Goal: Information Seeking & Learning: Learn about a topic

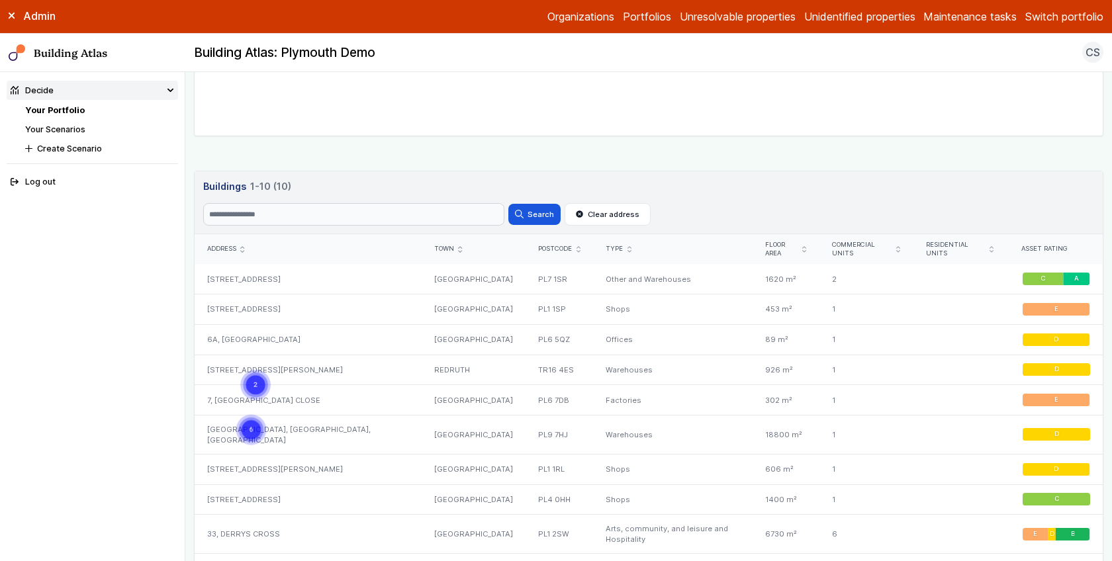
scroll to position [644, 0]
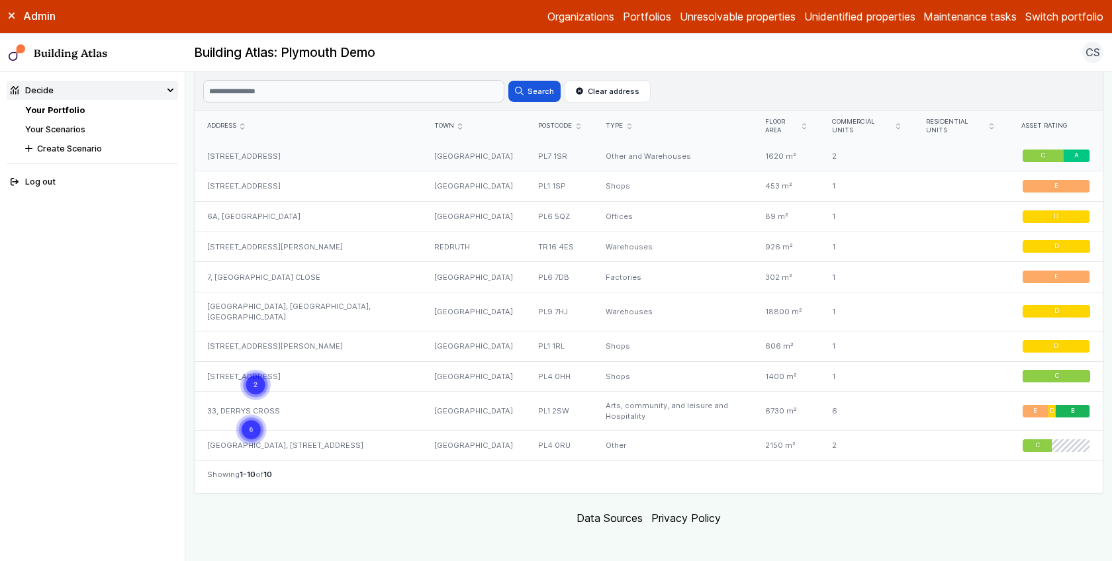
click at [317, 160] on div "[STREET_ADDRESS]" at bounding box center [308, 156] width 227 height 30
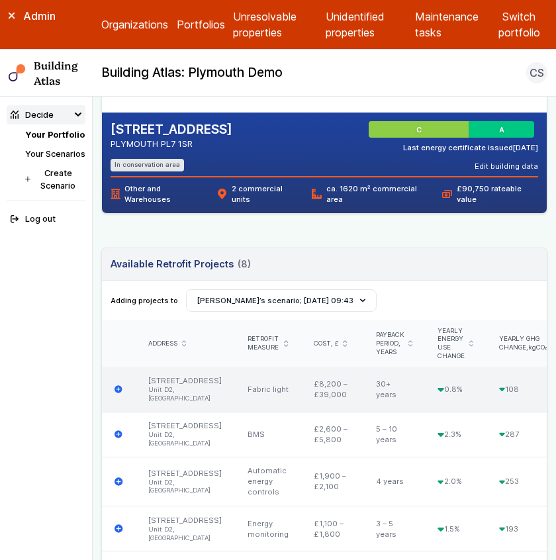
scroll to position [245, 0]
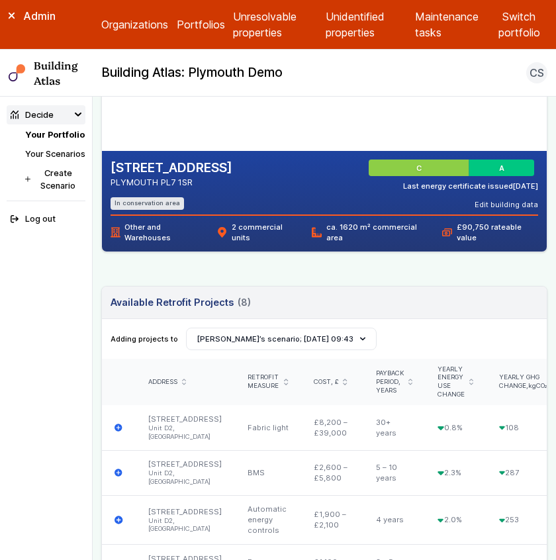
click at [195, 165] on h2 "[STREET_ADDRESS]" at bounding box center [171, 167] width 122 height 17
click at [166, 168] on h2 "[STREET_ADDRESS]" at bounding box center [171, 167] width 122 height 17
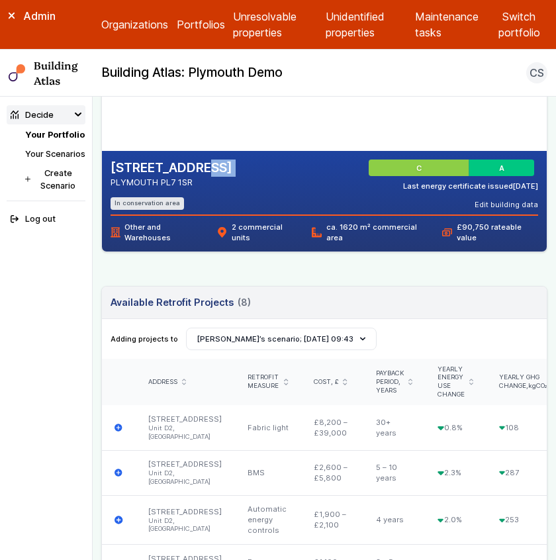
click at [166, 168] on h2 "[STREET_ADDRESS]" at bounding box center [171, 167] width 122 height 17
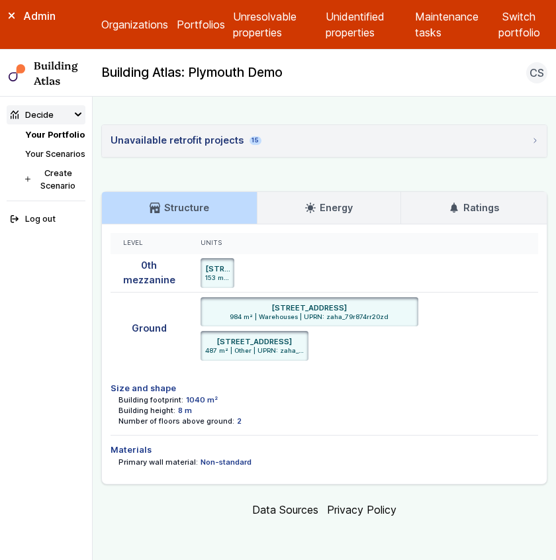
scroll to position [981, 0]
click at [358, 157] on summary "Unavailable retrofit projects 15" at bounding box center [324, 141] width 445 height 32
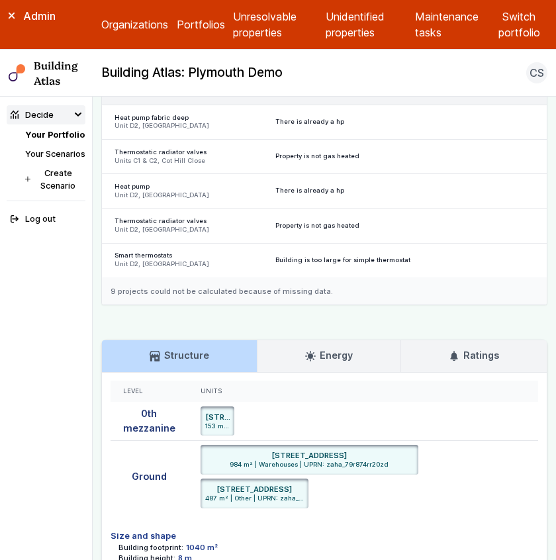
scroll to position [1082, 0]
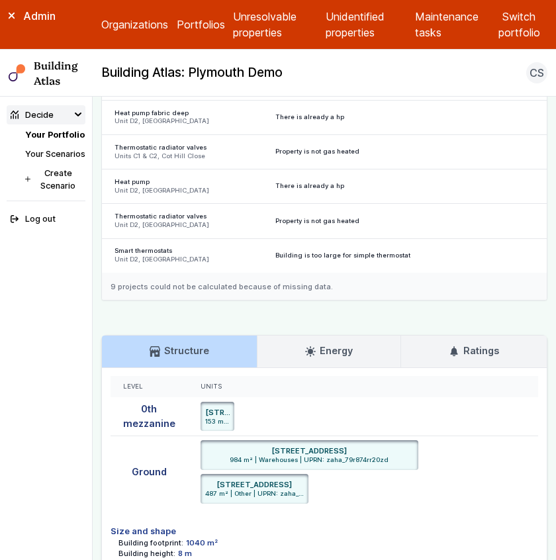
click at [300, 300] on div "9 projects could not be calculated because of missing data." at bounding box center [324, 287] width 445 height 28
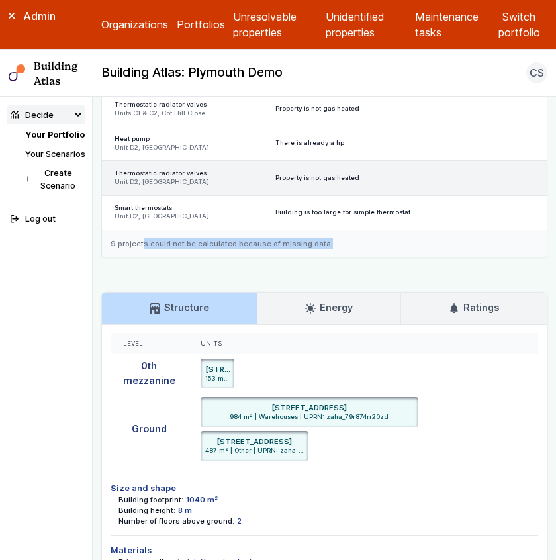
scroll to position [1127, 0]
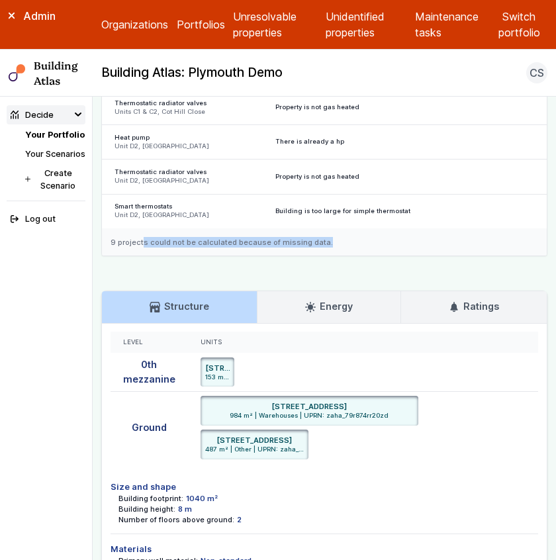
click at [236, 256] on div "9 projects could not be calculated because of missing data." at bounding box center [324, 242] width 445 height 28
click at [224, 256] on div "9 projects could not be calculated because of missing data." at bounding box center [324, 242] width 445 height 28
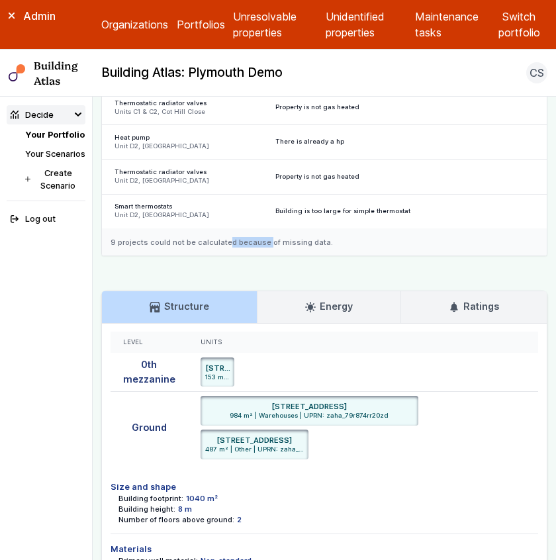
click at [224, 256] on div "9 projects could not be calculated because of missing data." at bounding box center [324, 242] width 445 height 28
click at [237, 256] on div "9 projects could not be calculated because of missing data." at bounding box center [324, 242] width 445 height 28
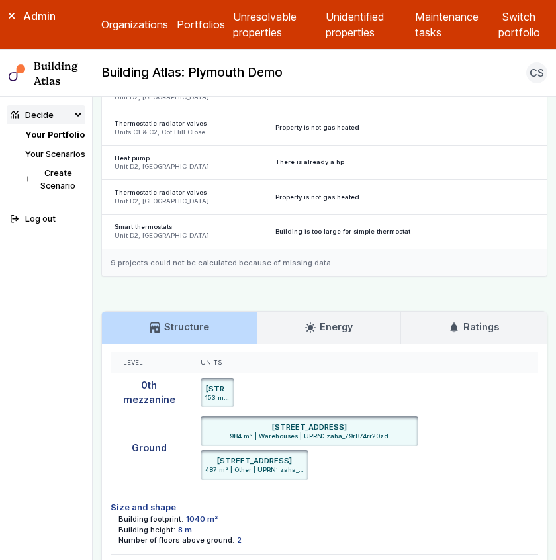
scroll to position [1106, 0]
click at [226, 277] on div "9 projects could not be calculated because of missing data." at bounding box center [324, 263] width 445 height 28
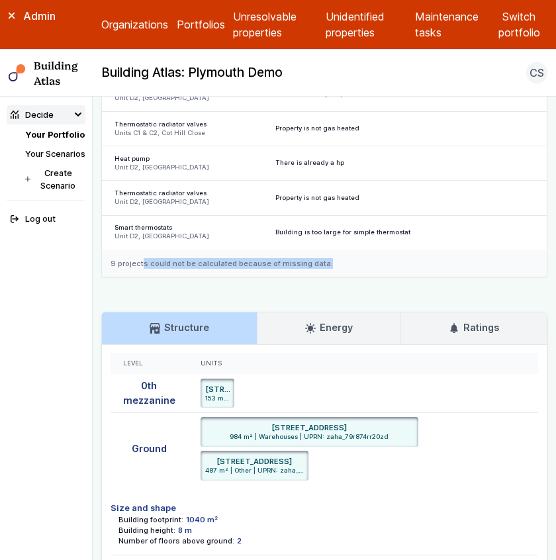
click at [226, 277] on div "9 projects could not be calculated because of missing data." at bounding box center [324, 263] width 445 height 28
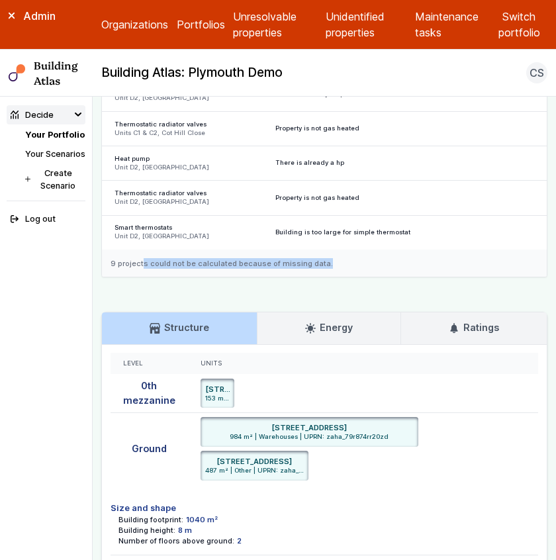
click at [226, 277] on div "9 projects could not be calculated because of missing data." at bounding box center [324, 263] width 445 height 28
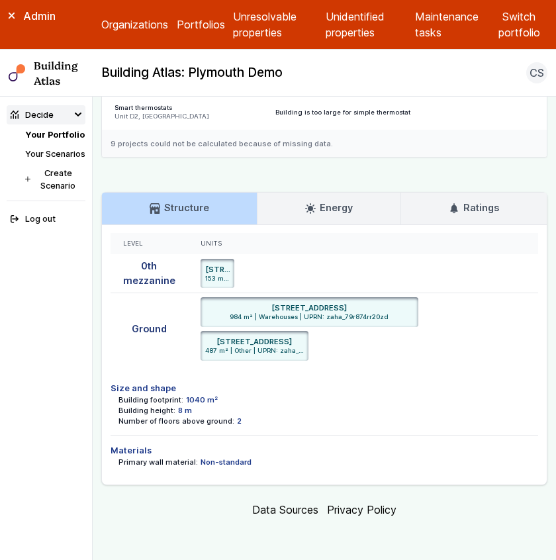
scroll to position [1357, 0]
click at [40, 136] on link "Your Portfolio" at bounding box center [55, 135] width 60 height 10
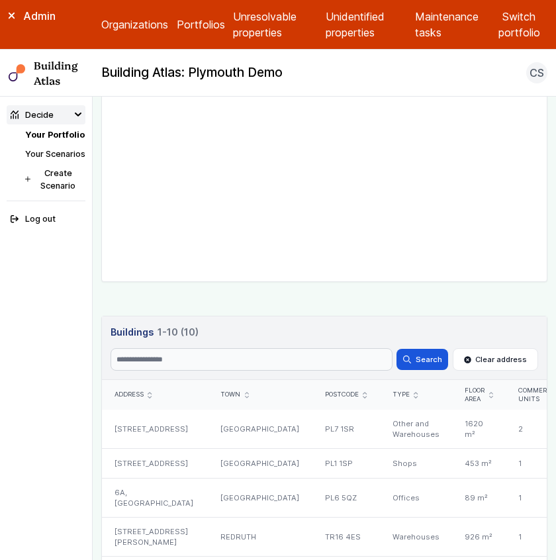
scroll to position [480, 0]
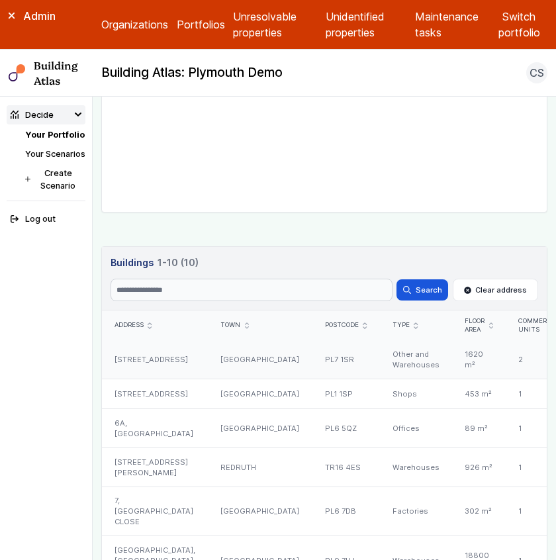
click at [208, 340] on div "[GEOGRAPHIC_DATA]" at bounding box center [260, 359] width 104 height 38
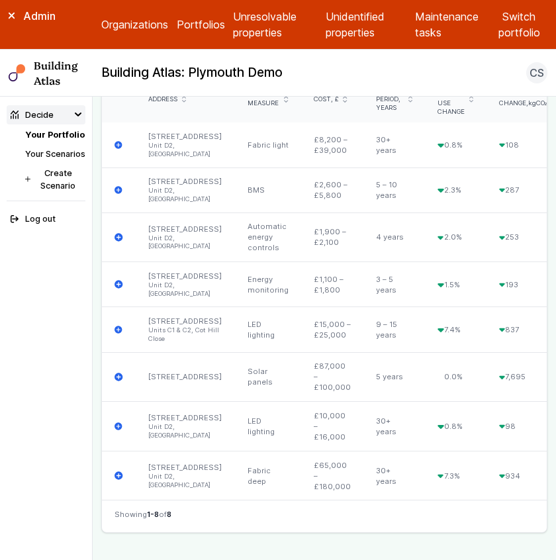
scroll to position [529, 0]
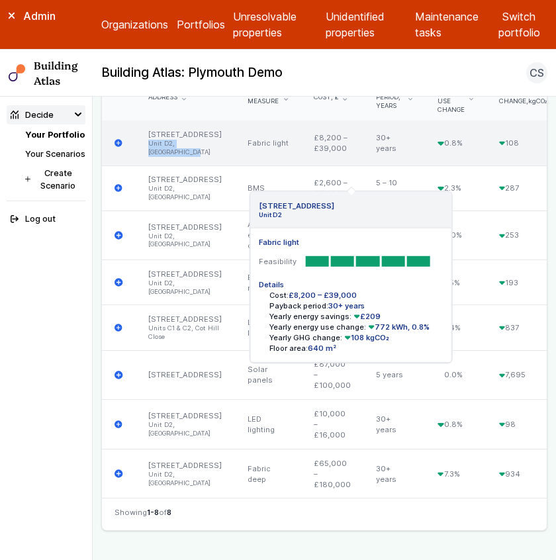
drag, startPoint x: 148, startPoint y: 161, endPoint x: 177, endPoint y: 170, distance: 29.9
click at [177, 157] on li "Unit D2, [GEOGRAPHIC_DATA]" at bounding box center [184, 148] width 73 height 17
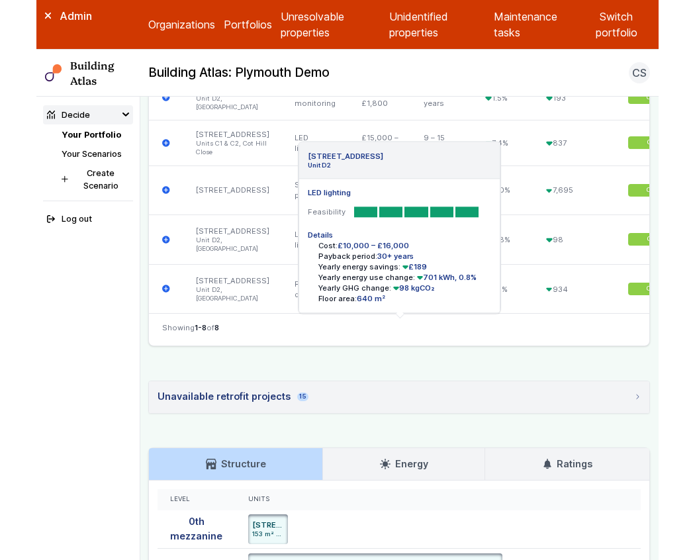
scroll to position [668, 0]
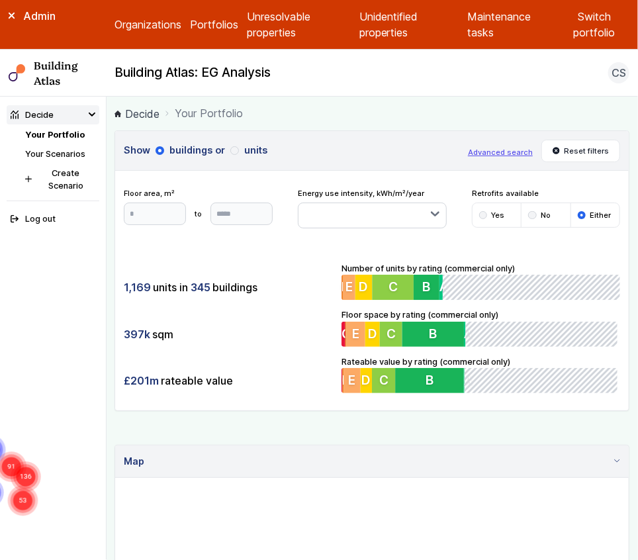
click at [616, 14] on button "Switch portfolio" at bounding box center [594, 25] width 70 height 32
click at [0, 0] on button "Plymouth Demo" at bounding box center [0, 0] width 0 height 0
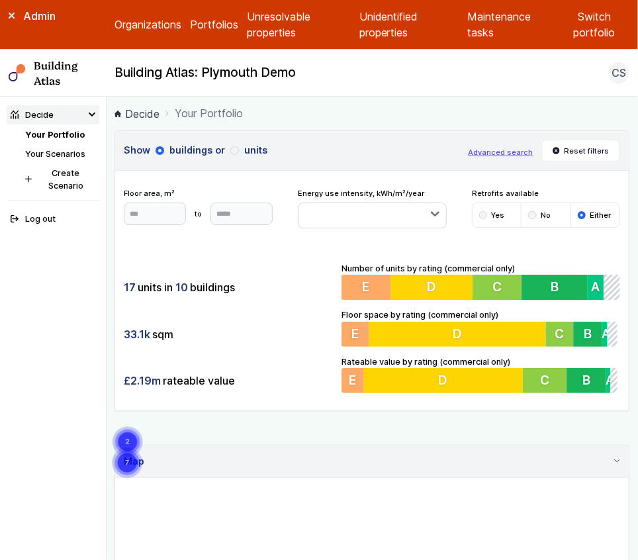
click at [108, 247] on main "Decide Your Portfolio Show buildings or units Advanced search Reset filters Flo…" at bounding box center [372, 328] width 531 height 463
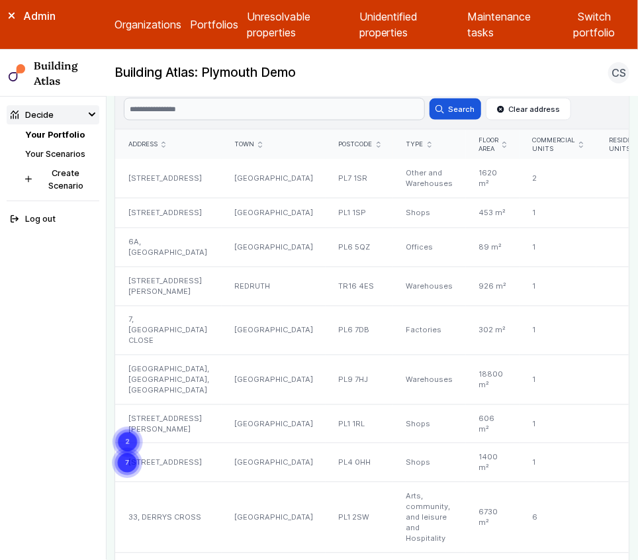
scroll to position [657, 0]
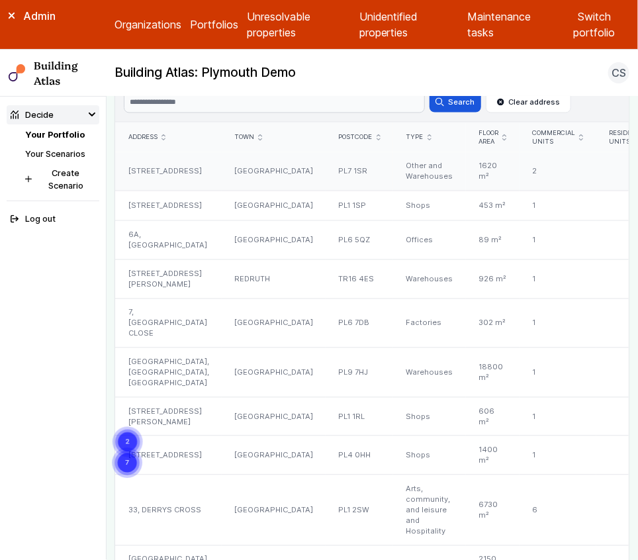
click at [222, 171] on div "[GEOGRAPHIC_DATA]" at bounding box center [274, 171] width 104 height 38
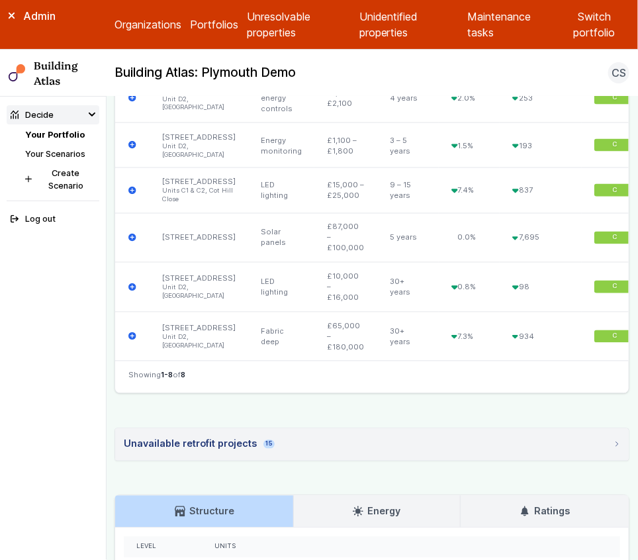
scroll to position [654, 0]
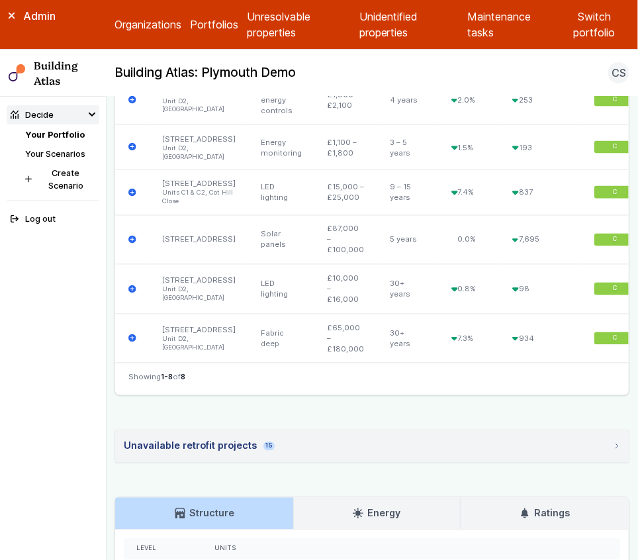
click at [111, 314] on main "Decide Your Portfolio [STREET_ADDRESS] [STREET_ADDRESS] PLYMOUTH PL7 1SR In con…" at bounding box center [372, 328] width 531 height 463
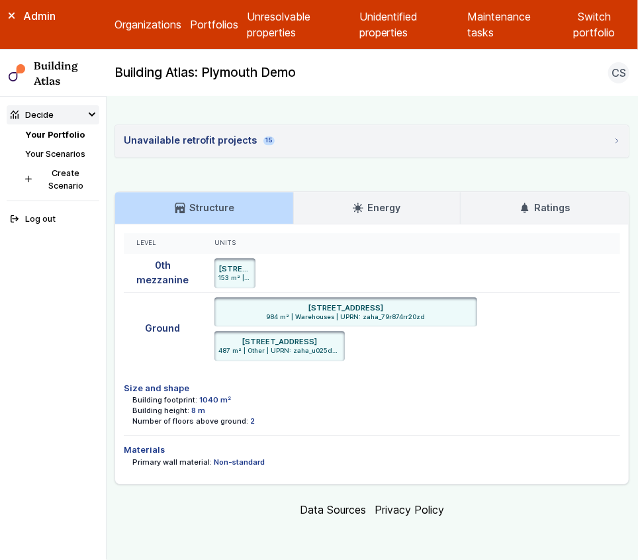
scroll to position [1095, 0]
click at [107, 271] on main "Decide Your Portfolio [STREET_ADDRESS] [STREET_ADDRESS] PLYMOUTH PL7 1SR In con…" at bounding box center [372, 328] width 531 height 463
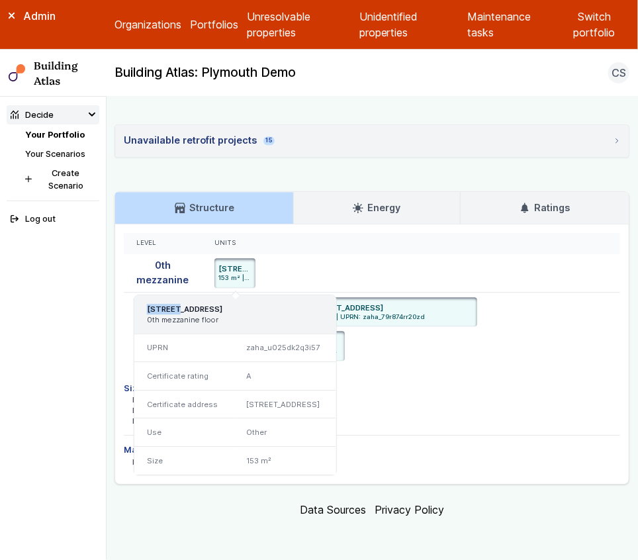
drag, startPoint x: 144, startPoint y: 308, endPoint x: 169, endPoint y: 306, distance: 25.2
click at [169, 306] on h3 "[STREET_ADDRESS]" at bounding box center [235, 309] width 177 height 11
copy h3 "Unit D2"
click at [228, 269] on h6 "[STREET_ADDRESS]" at bounding box center [234, 268] width 32 height 11
click at [293, 278] on ul "[STREET_ADDRESS] 153 m² | Other | UPRN: zaha_u025dk2q3i57 [STREET_ADDRESS] mezz…" at bounding box center [410, 273] width 393 height 30
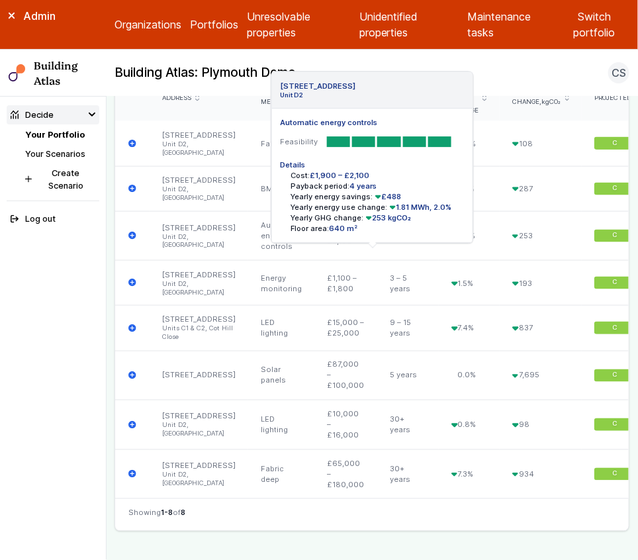
scroll to position [506, 0]
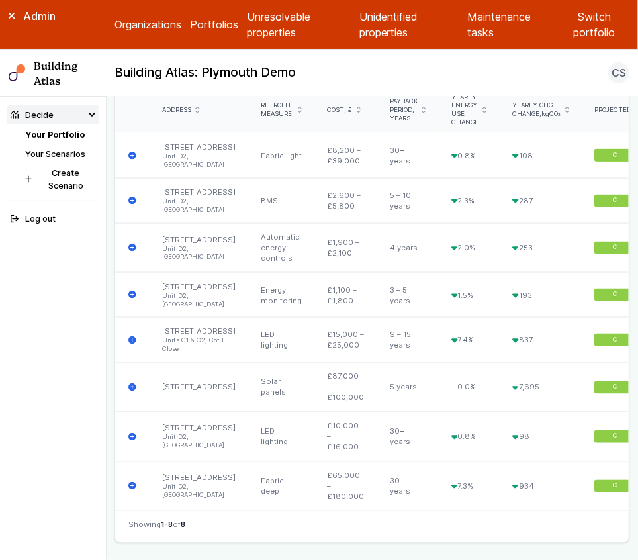
click at [198, 107] on icon "submit" at bounding box center [197, 110] width 4 height 7
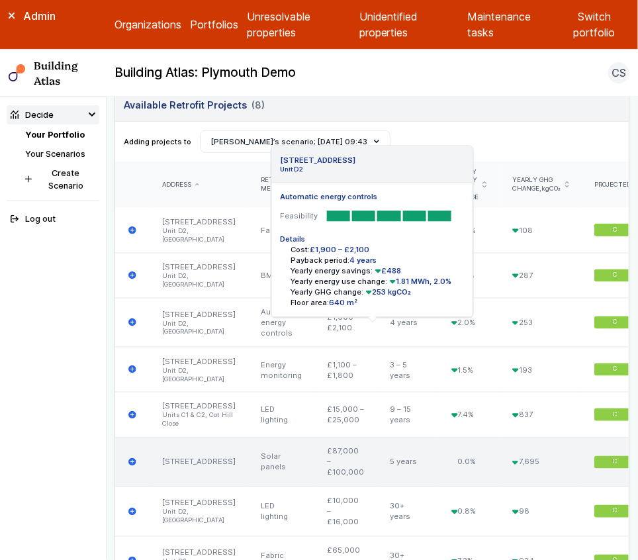
scroll to position [419, 0]
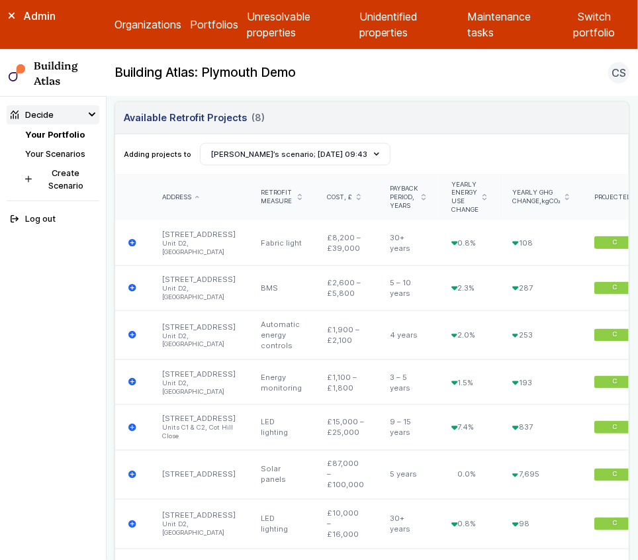
click at [196, 196] on icon "submit" at bounding box center [197, 197] width 4 height 3
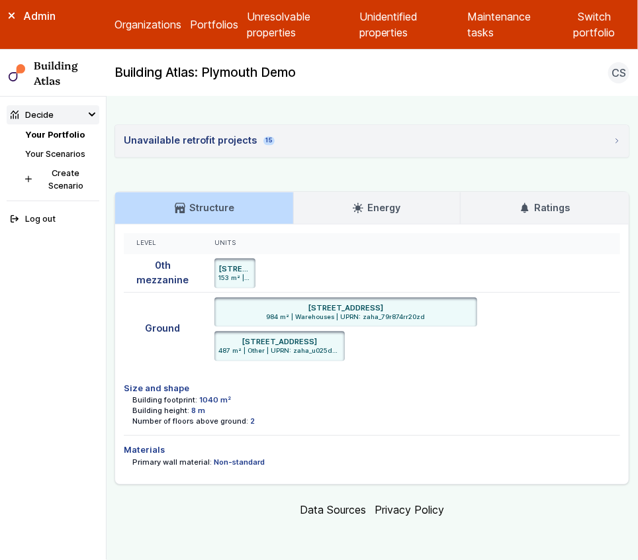
scroll to position [1003, 0]
click at [279, 157] on summary "Unavailable retrofit projects 15" at bounding box center [371, 141] width 513 height 32
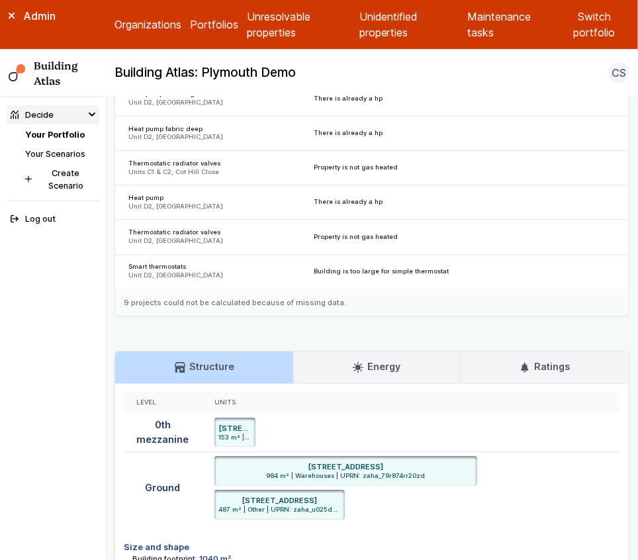
scroll to position [1065, 0]
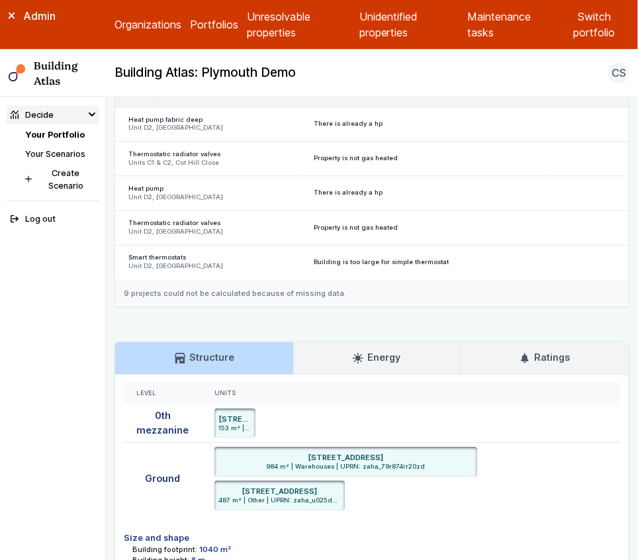
click at [338, 107] on div "There is already a hp" at bounding box center [424, 90] width 247 height 34
copy div "There is already a hp"
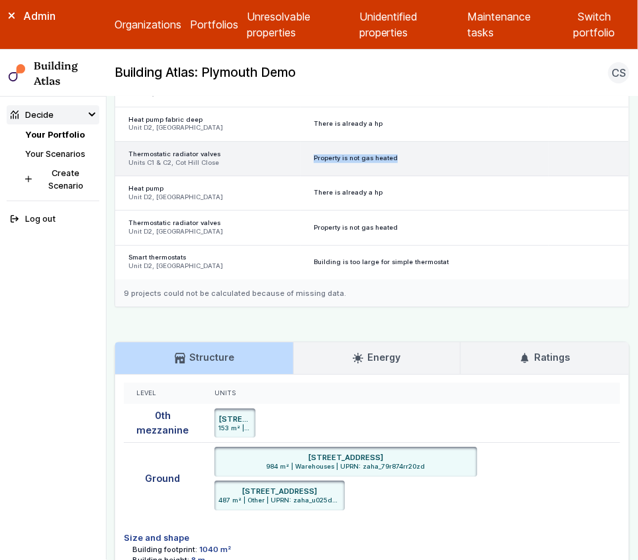
copy div "Property is not gas heated"
drag, startPoint x: 312, startPoint y: 295, endPoint x: 422, endPoint y: 296, distance: 110.5
click at [422, 175] on div "Property is not gas heated" at bounding box center [424, 158] width 247 height 34
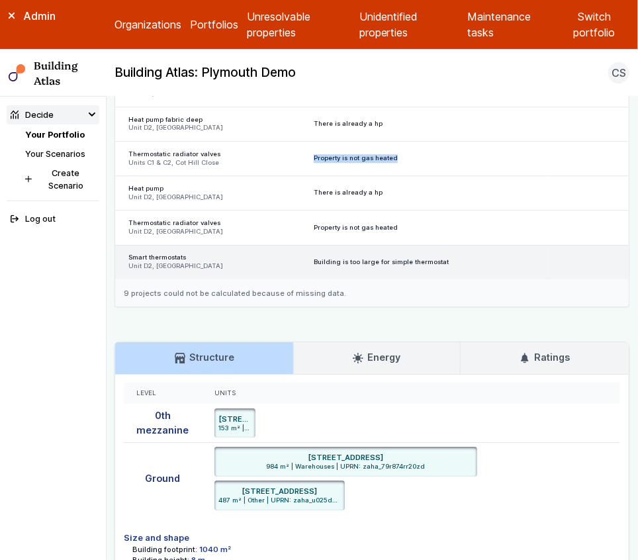
click at [165, 262] on h5 "Smart thermostats" at bounding box center [208, 257] width 160 height 9
drag, startPoint x: 312, startPoint y: 396, endPoint x: 447, endPoint y: 396, distance: 135.6
click at [447, 279] on div "Building is too large for simple thermostat" at bounding box center [424, 262] width 247 height 34
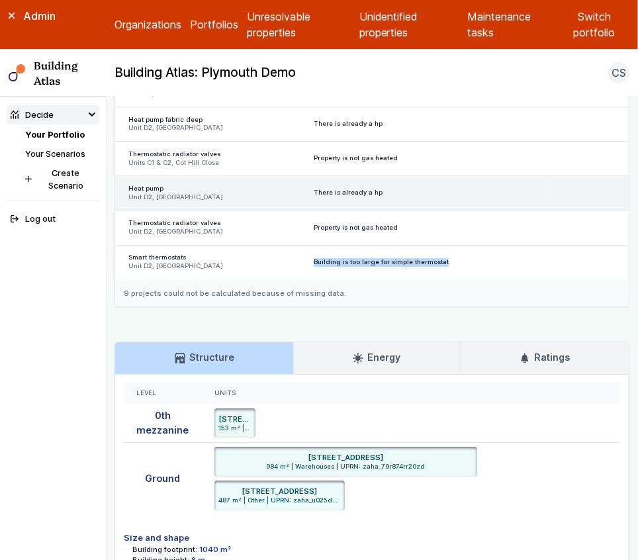
copy div "Building is too large for simple thermostat"
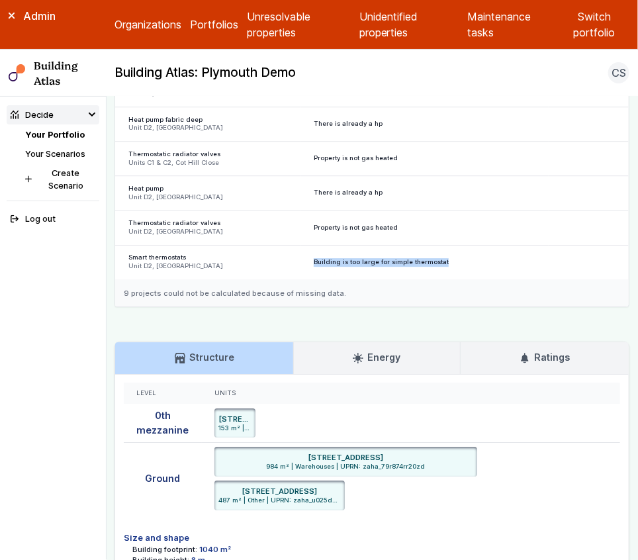
click at [110, 293] on main "Decide Your Portfolio [STREET_ADDRESS] [STREET_ADDRESS] PLYMOUTH PL7 1SR In con…" at bounding box center [372, 328] width 531 height 463
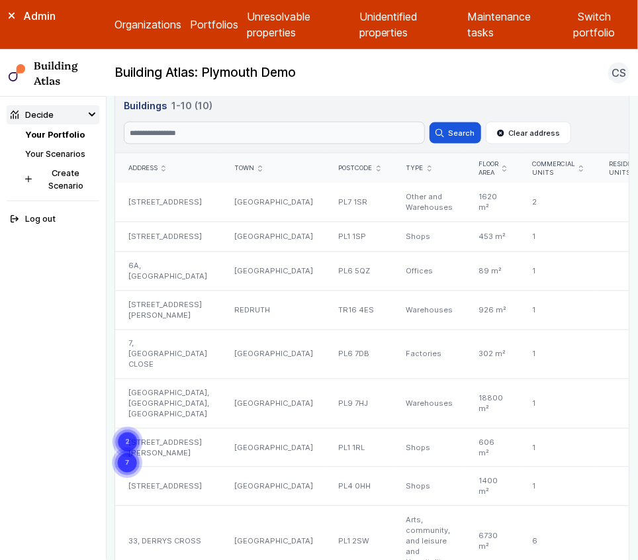
scroll to position [640, 0]
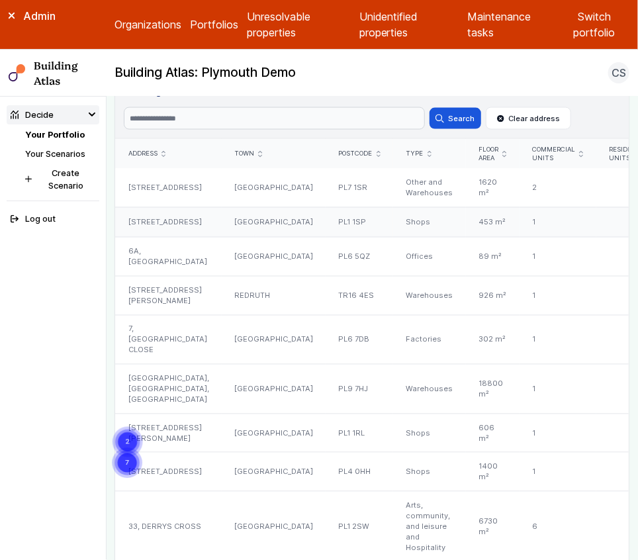
click at [183, 226] on div "[STREET_ADDRESS]" at bounding box center [168, 222] width 106 height 30
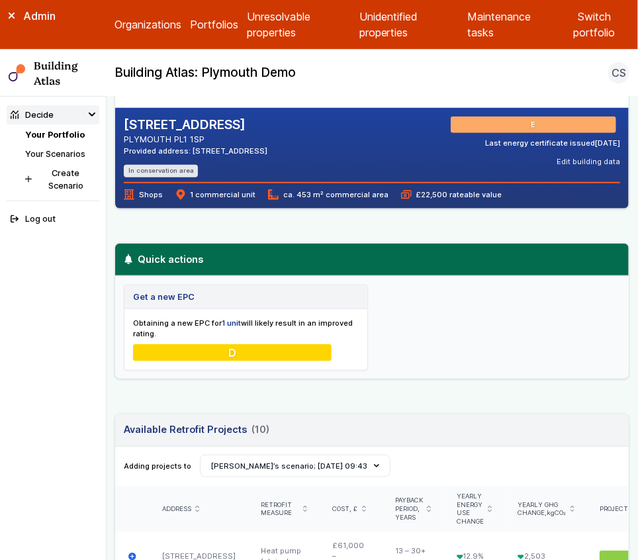
scroll to position [283, 0]
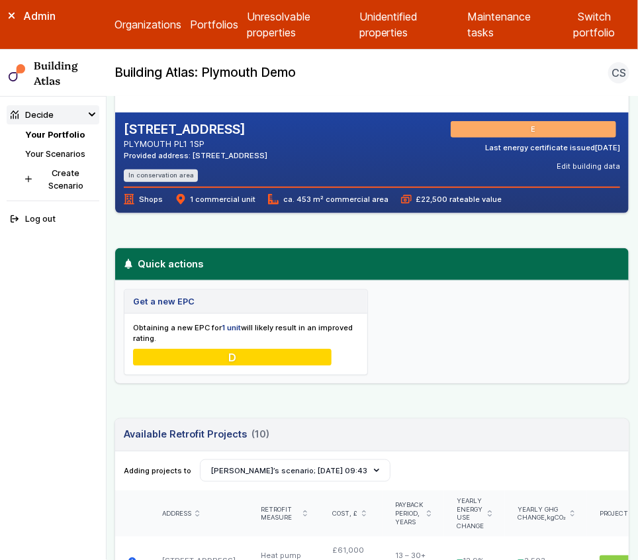
drag, startPoint x: 126, startPoint y: 130, endPoint x: 278, endPoint y: 130, distance: 152.2
click at [267, 130] on h2 "[STREET_ADDRESS]" at bounding box center [196, 129] width 144 height 17
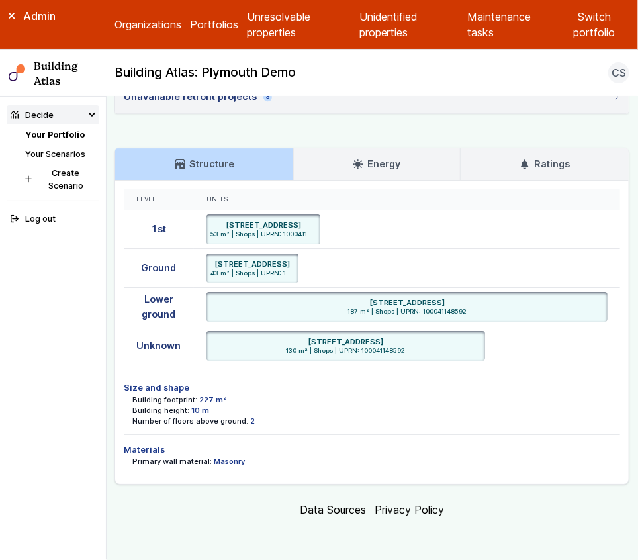
scroll to position [1235, 0]
click at [263, 101] on span "3" at bounding box center [267, 97] width 9 height 9
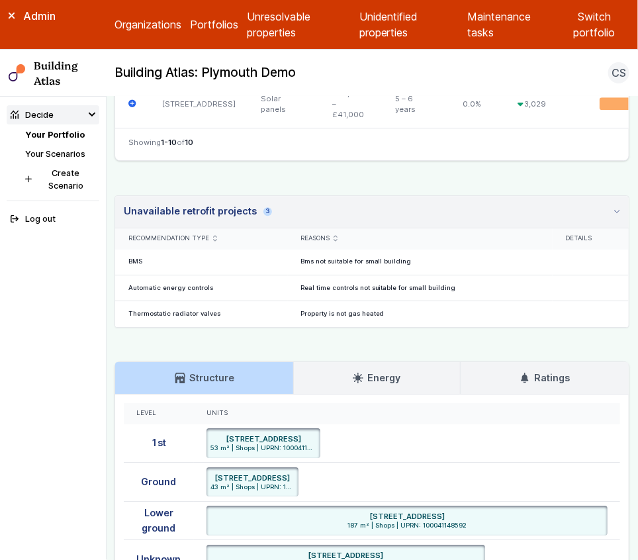
scroll to position [1105, 0]
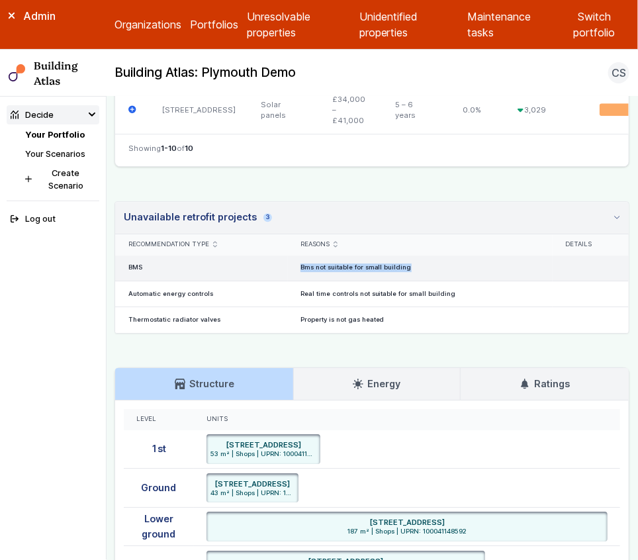
drag, startPoint x: 302, startPoint y: 333, endPoint x: 424, endPoint y: 344, distance: 122.9
click at [424, 281] on div "Bms not suitable for small building" at bounding box center [420, 268] width 265 height 26
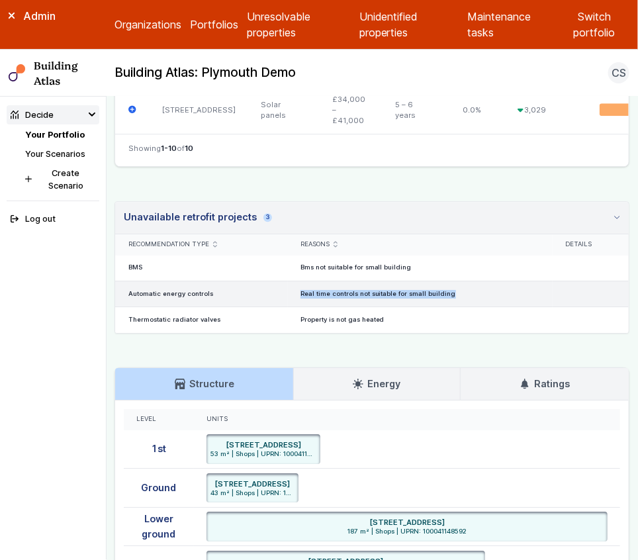
drag, startPoint x: 300, startPoint y: 358, endPoint x: 453, endPoint y: 357, distance: 152.2
click at [453, 306] on div "Real time controls not suitable for small building" at bounding box center [420, 294] width 265 height 26
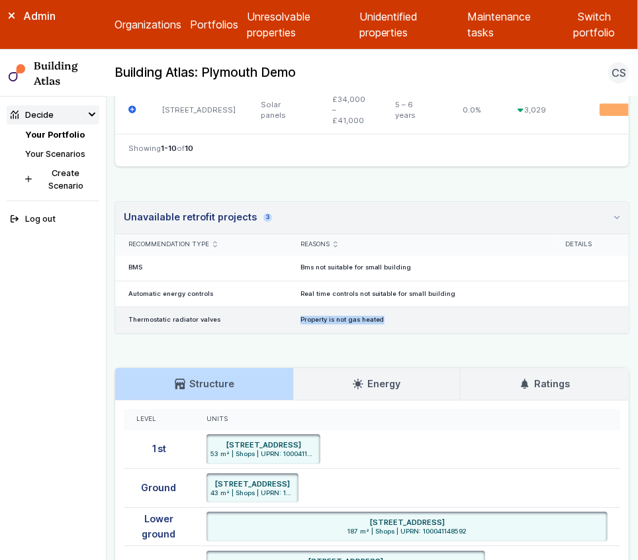
drag, startPoint x: 302, startPoint y: 384, endPoint x: 392, endPoint y: 382, distance: 90.0
click at [392, 333] on div "Property is not gas heated" at bounding box center [420, 320] width 265 height 26
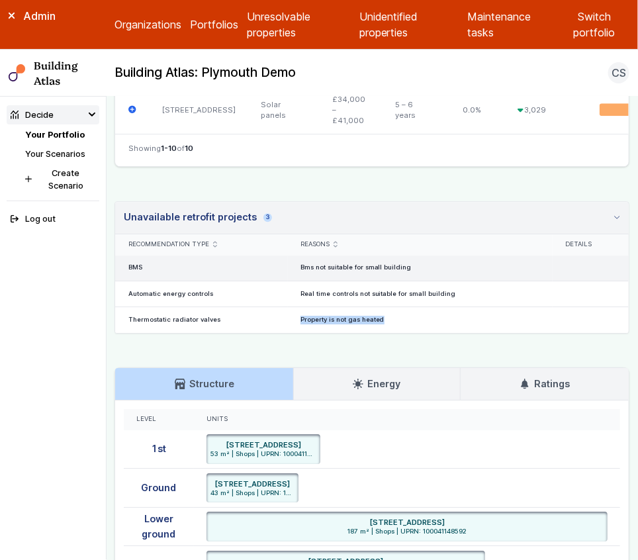
copy div "Property is not gas heated"
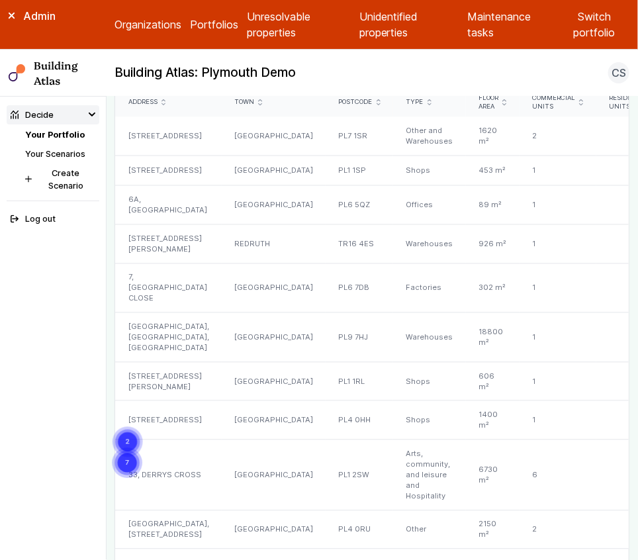
scroll to position [704, 0]
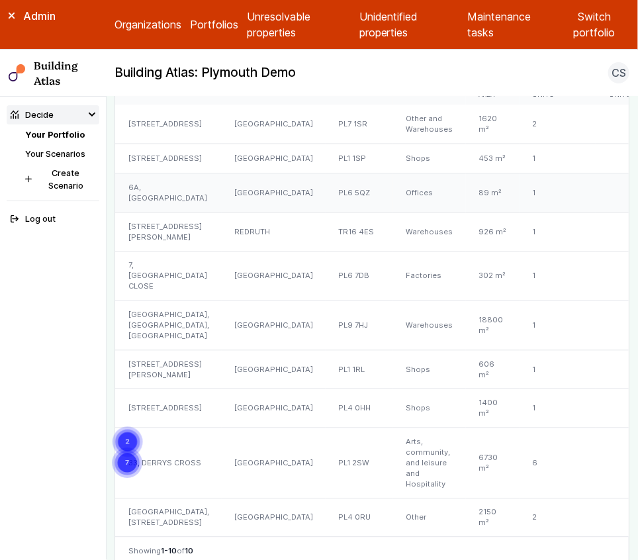
click at [155, 202] on div "6A, [GEOGRAPHIC_DATA]" at bounding box center [168, 193] width 106 height 39
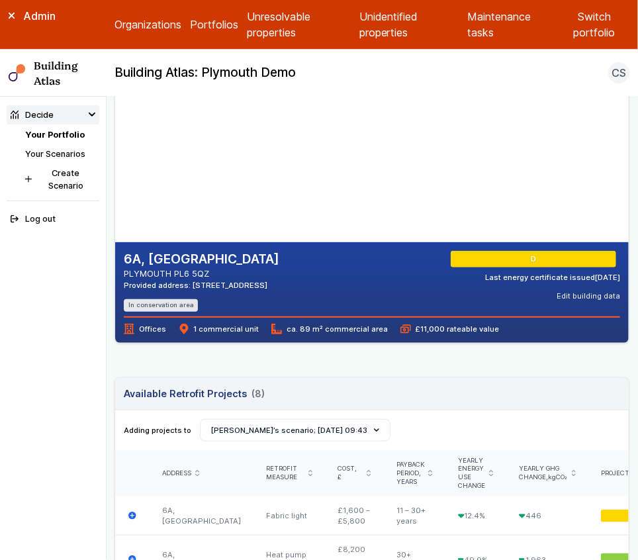
scroll to position [163, 0]
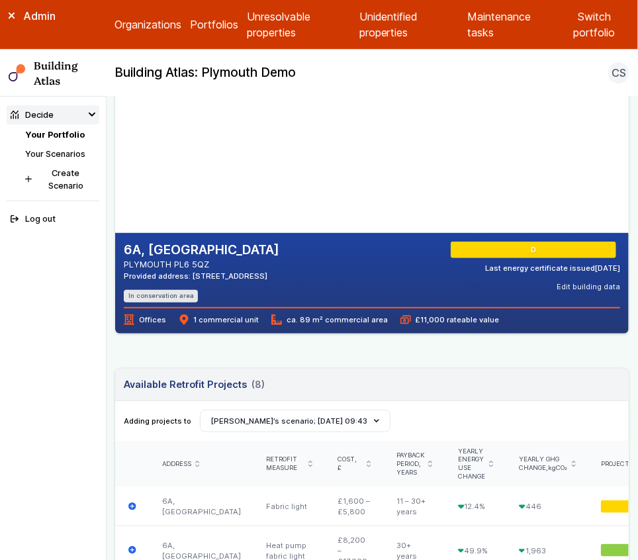
click at [161, 247] on h2 "6A, [GEOGRAPHIC_DATA]" at bounding box center [201, 249] width 155 height 17
copy div "6A, [GEOGRAPHIC_DATA]"
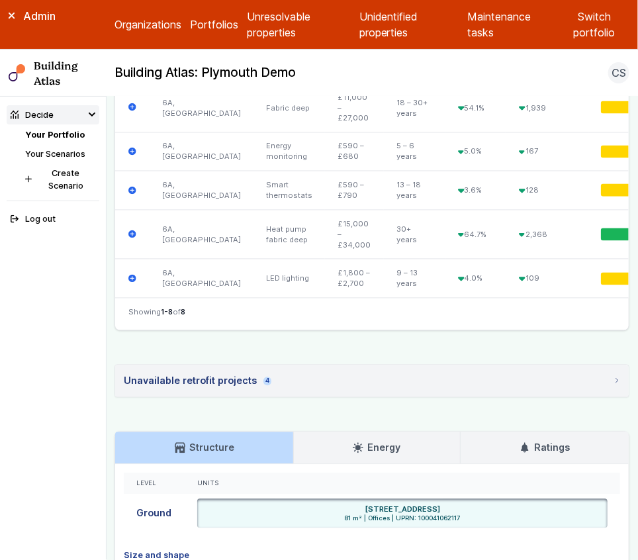
scroll to position [719, 0]
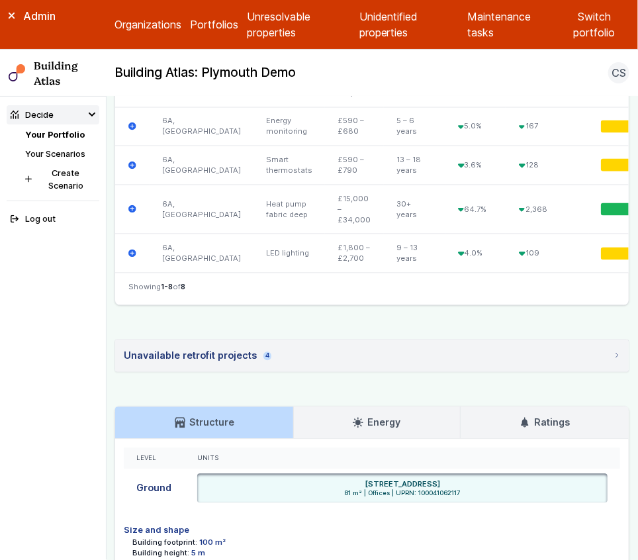
click at [223, 363] on div "Unavailable retrofit projects 4" at bounding box center [198, 356] width 148 height 15
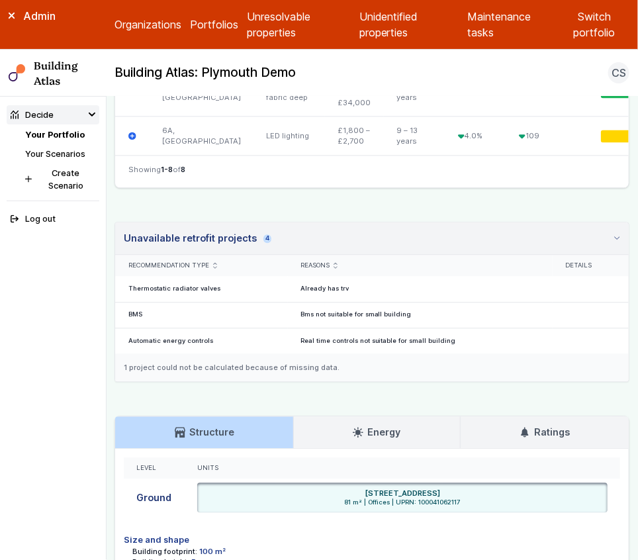
scroll to position [839, 0]
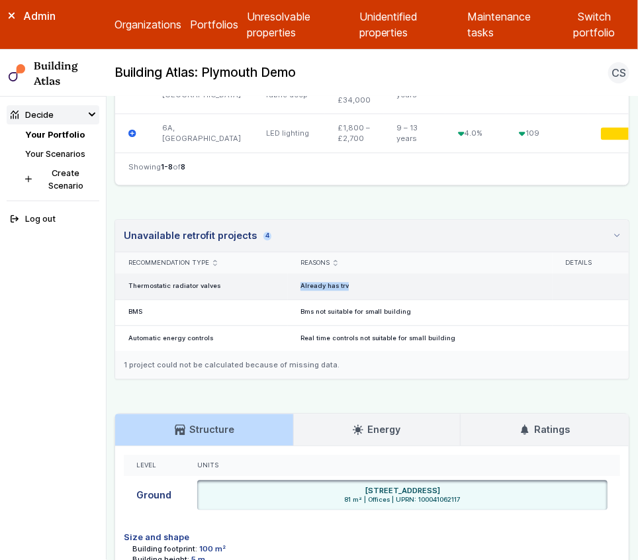
drag, startPoint x: 301, startPoint y: 329, endPoint x: 353, endPoint y: 331, distance: 51.6
click at [353, 299] on div "Already has trv" at bounding box center [420, 286] width 265 height 26
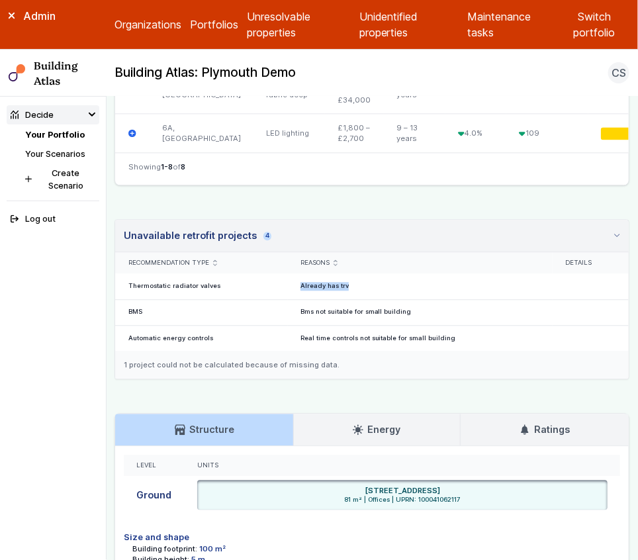
copy div "Already has trv"
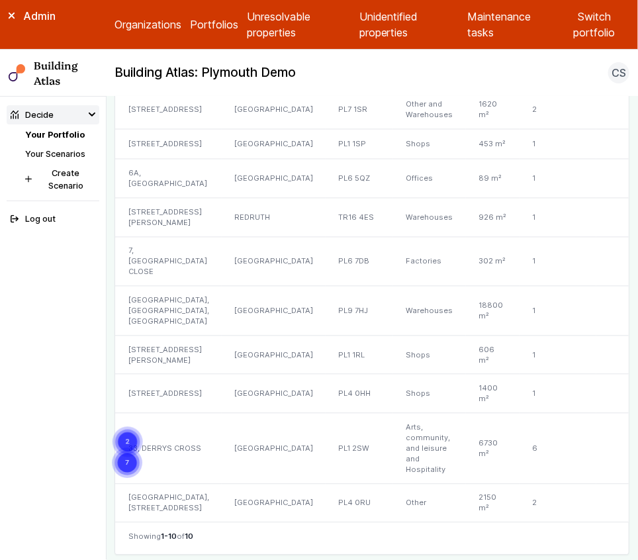
scroll to position [717, 0]
click at [166, 239] on div "[STREET_ADDRESS][PERSON_NAME]" at bounding box center [168, 219] width 106 height 39
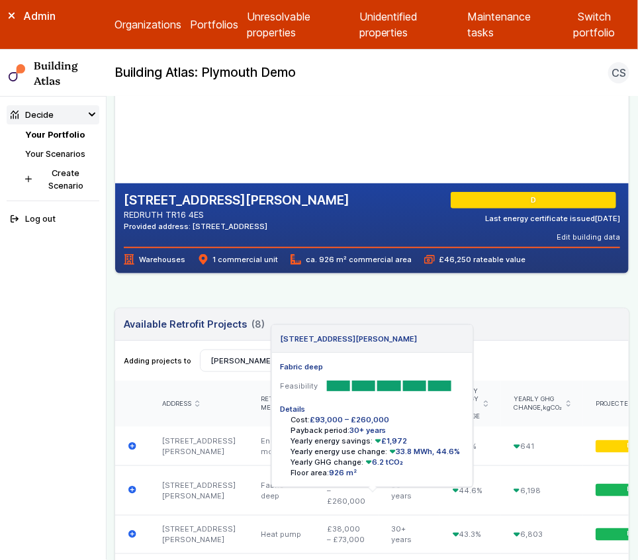
scroll to position [212, 0]
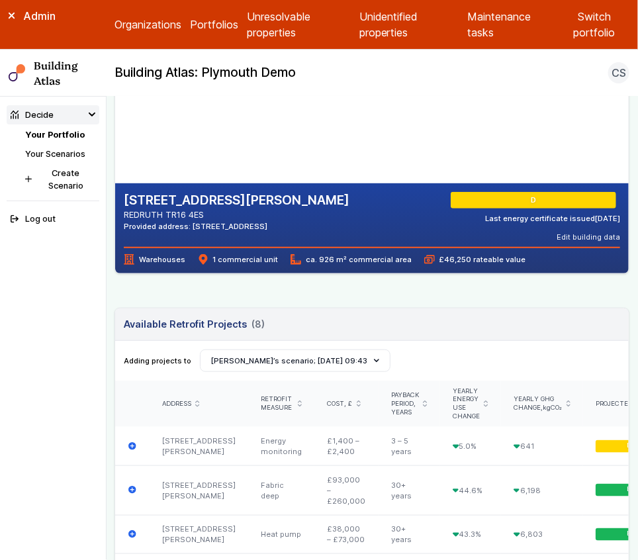
click at [208, 193] on h2 "[STREET_ADDRESS][PERSON_NAME]" at bounding box center [237, 200] width 226 height 17
copy div "[STREET_ADDRESS][PERSON_NAME]"
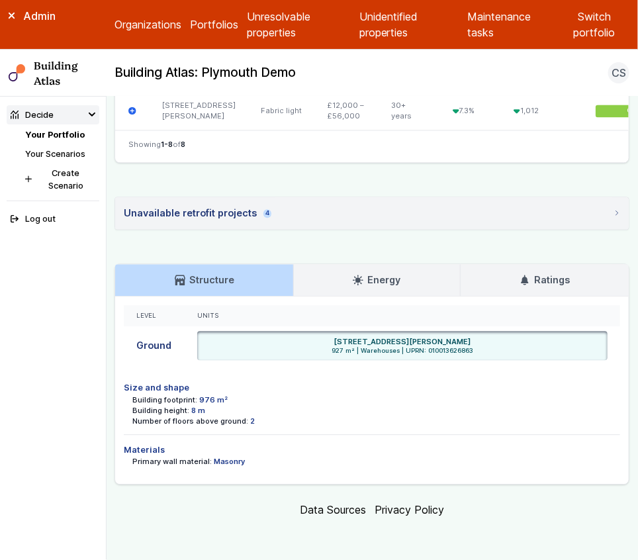
scroll to position [958, 0]
click at [236, 220] on div "Unavailable retrofit projects 4" at bounding box center [198, 213] width 148 height 15
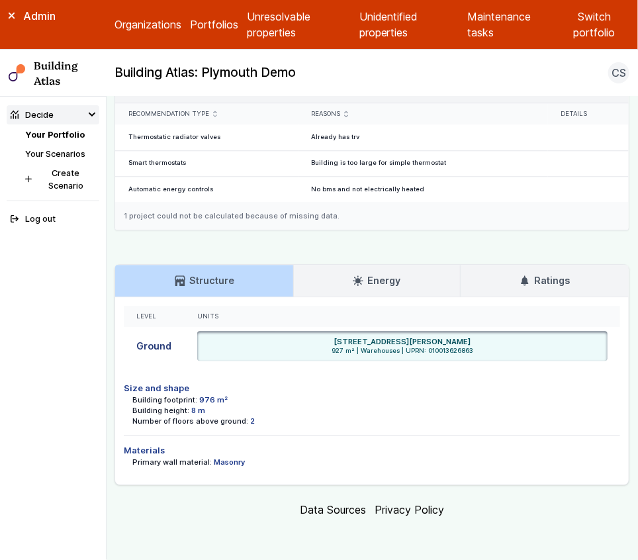
scroll to position [1007, 0]
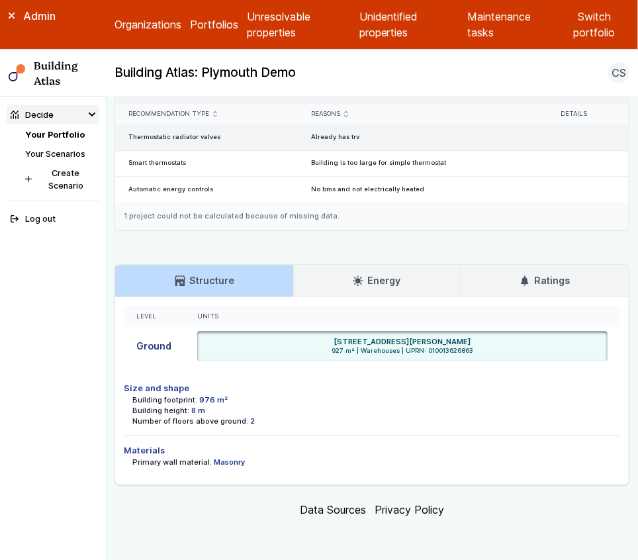
click at [334, 150] on div "Already has trv" at bounding box center [422, 137] width 249 height 26
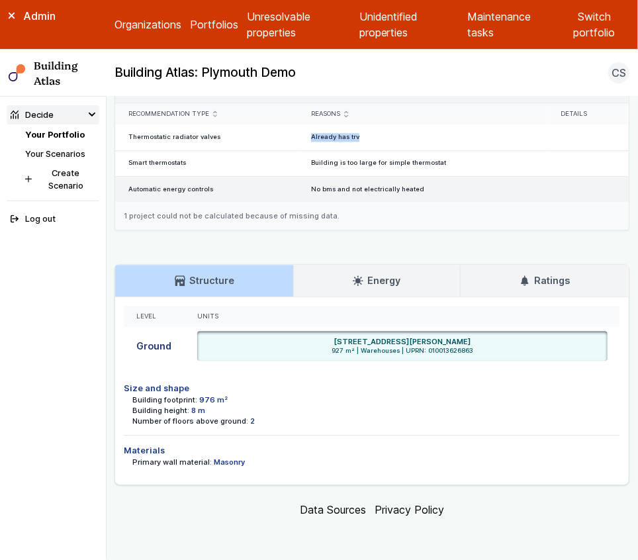
click at [381, 202] on div "No bms and not electrically heated" at bounding box center [422, 190] width 249 height 26
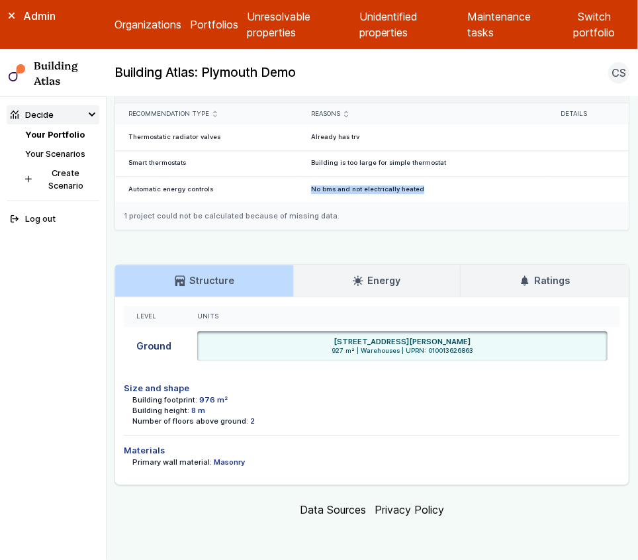
copy div "No bms and not electrically heated"
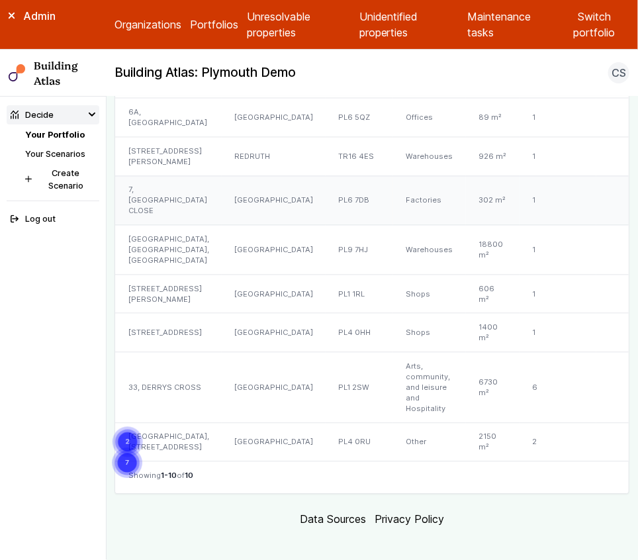
scroll to position [783, 0]
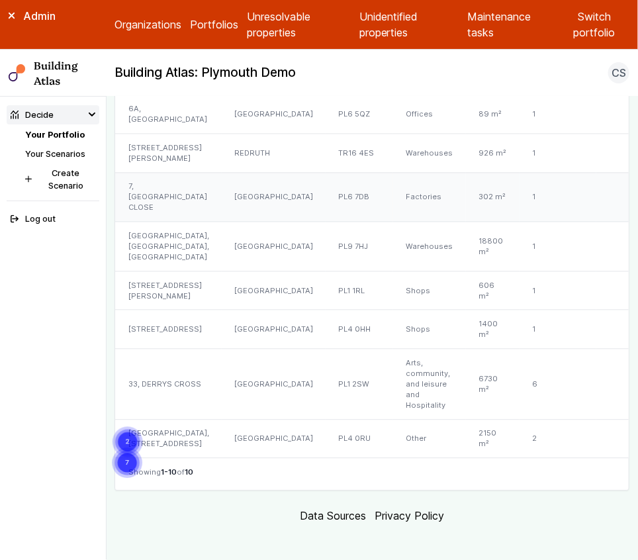
click at [249, 222] on div "[GEOGRAPHIC_DATA]" at bounding box center [274, 198] width 104 height 50
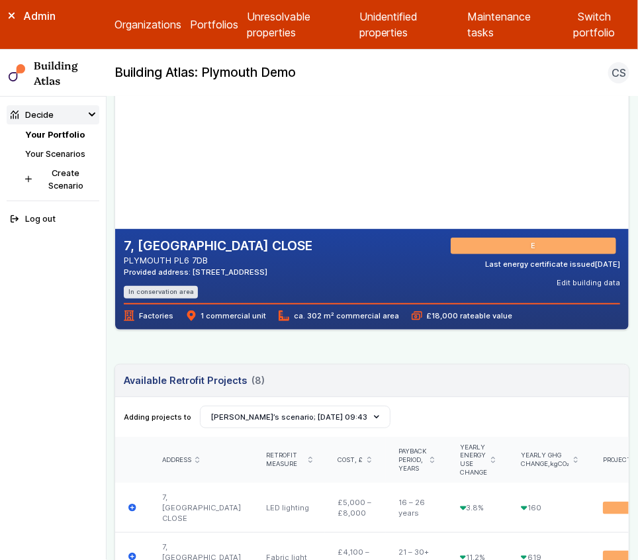
scroll to position [176, 0]
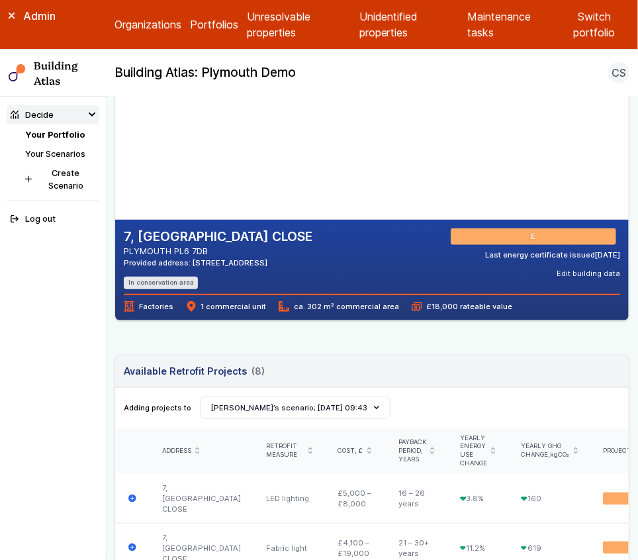
click at [200, 230] on h2 "7, [GEOGRAPHIC_DATA] CLOSE" at bounding box center [218, 236] width 189 height 17
copy div "7, [GEOGRAPHIC_DATA] CLOSE"
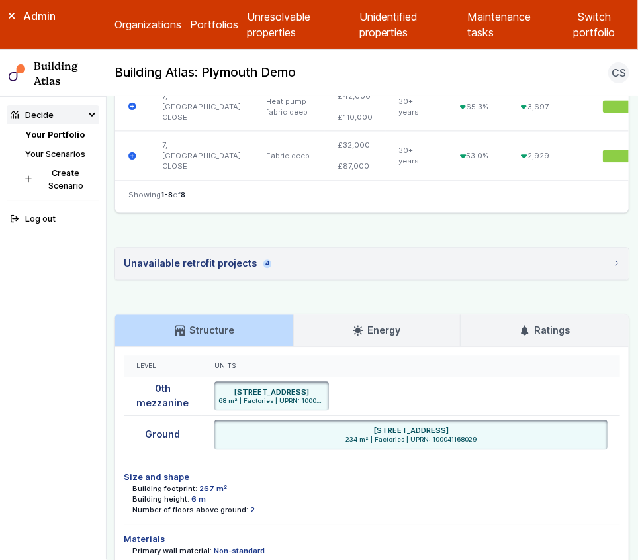
scroll to position [867, 0]
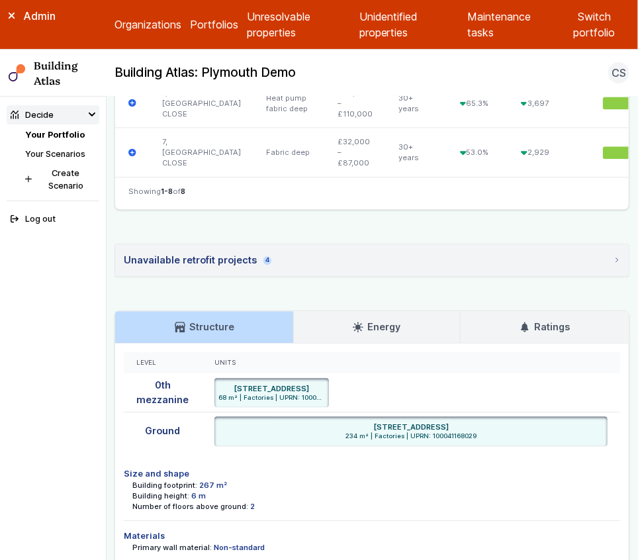
click at [243, 257] on div "Unavailable retrofit projects 4" at bounding box center [198, 260] width 148 height 15
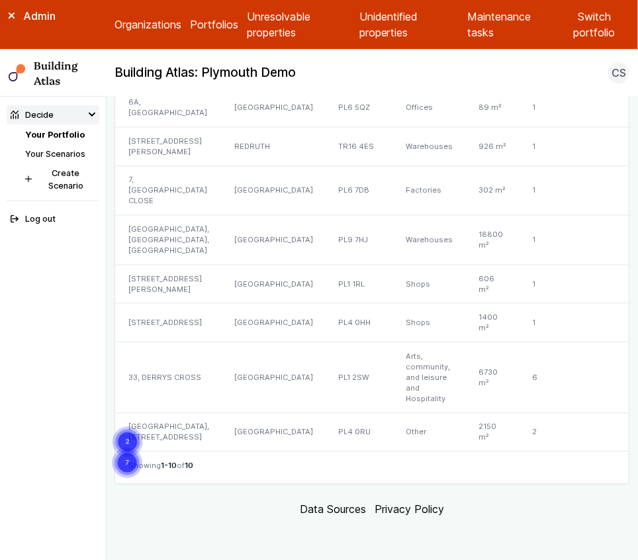
scroll to position [887, 0]
click at [222, 216] on div "[GEOGRAPHIC_DATA]" at bounding box center [274, 241] width 104 height 50
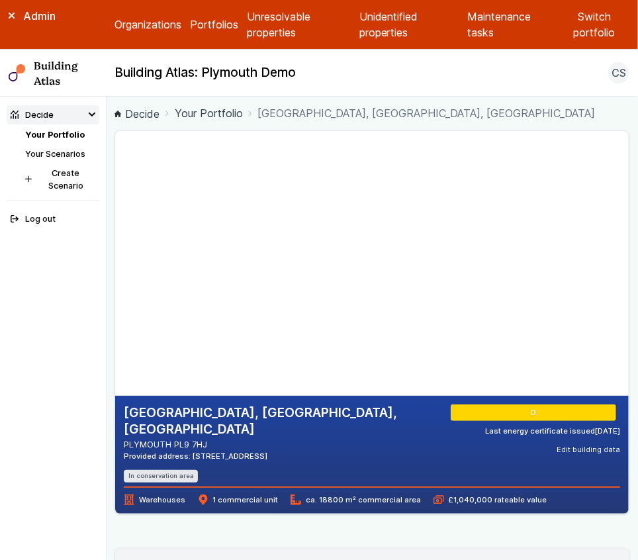
click at [182, 413] on h2 "[GEOGRAPHIC_DATA], [GEOGRAPHIC_DATA], [GEOGRAPHIC_DATA]" at bounding box center [283, 421] width 318 height 34
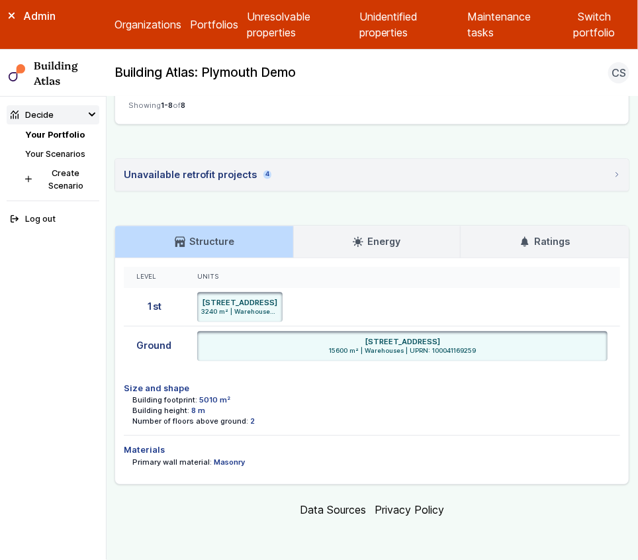
scroll to position [1048, 0]
click at [238, 182] on div "Unavailable retrofit projects 4" at bounding box center [198, 174] width 148 height 15
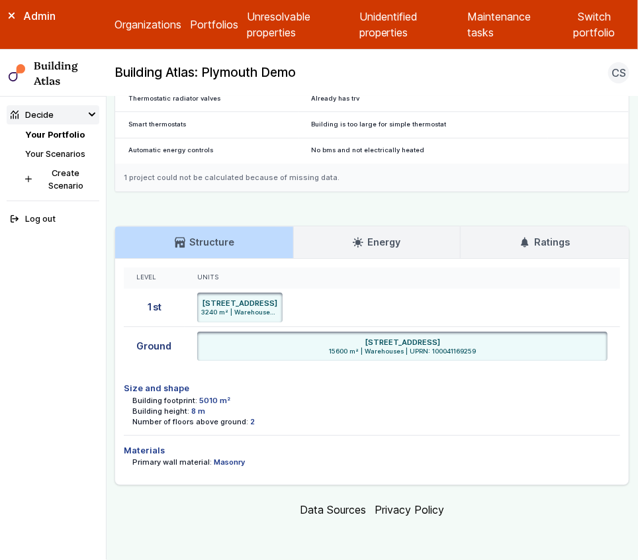
scroll to position [1108, 0]
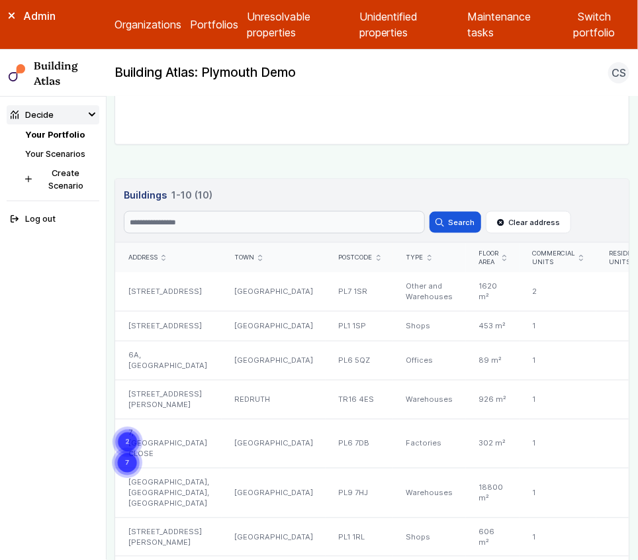
scroll to position [916, 0]
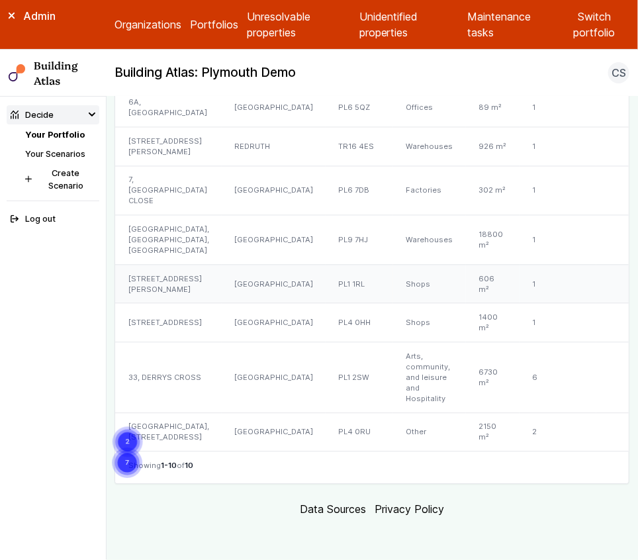
click at [184, 265] on div "[STREET_ADDRESS][PERSON_NAME]" at bounding box center [168, 284] width 106 height 39
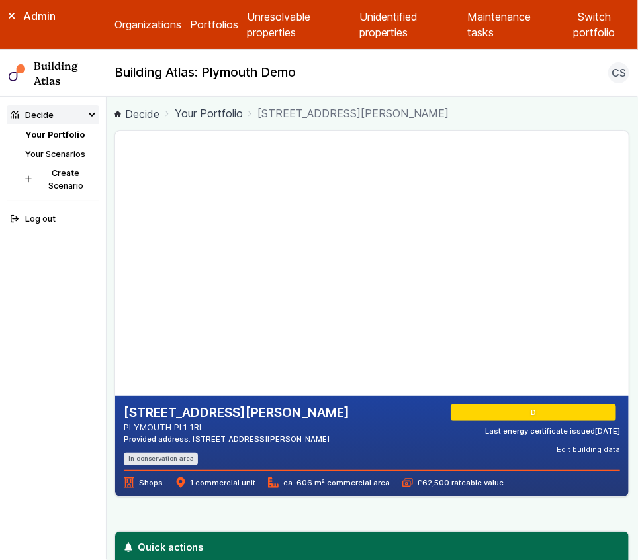
click at [208, 415] on h2 "[STREET_ADDRESS][PERSON_NAME]" at bounding box center [237, 412] width 226 height 17
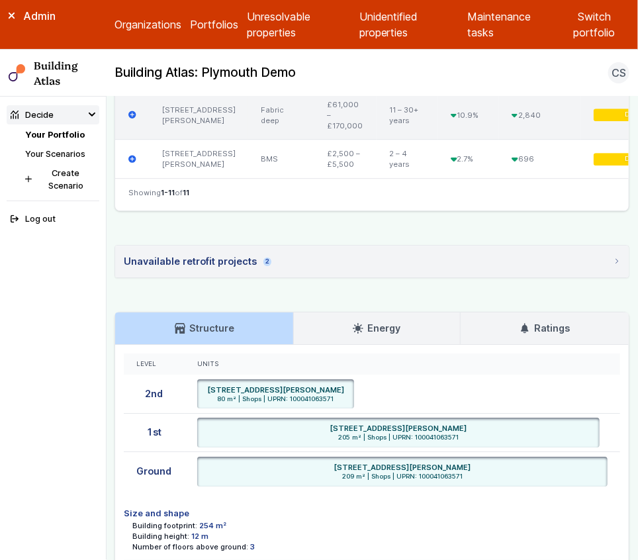
scroll to position [1135, 0]
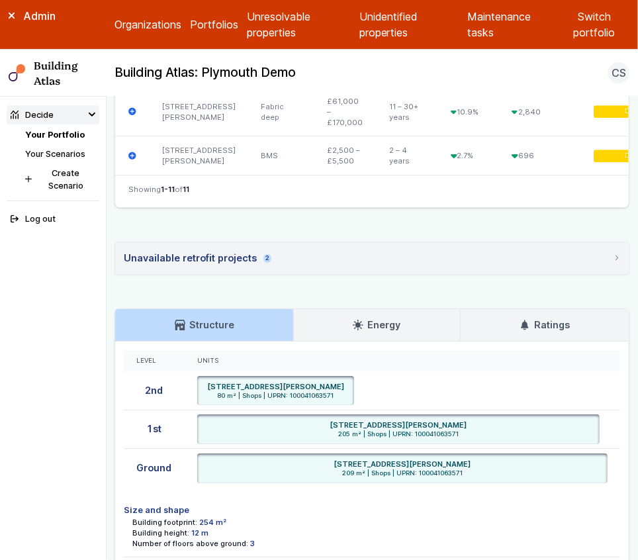
click at [267, 274] on summary "Unavailable retrofit projects 2" at bounding box center [371, 258] width 513 height 32
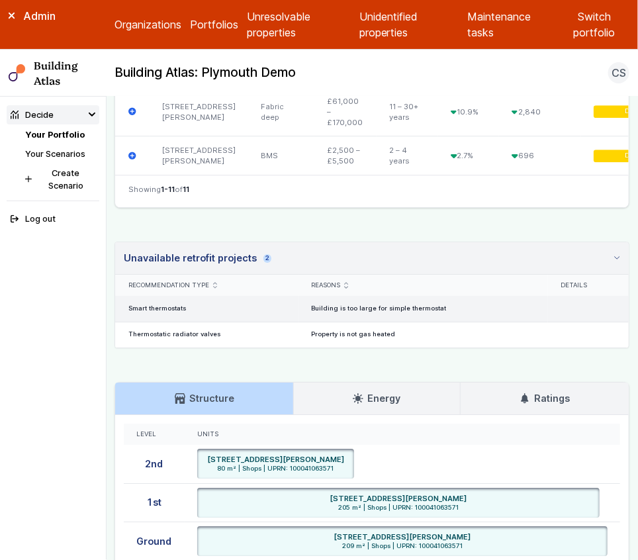
click at [359, 322] on div "Building is too large for simple thermostat" at bounding box center [422, 309] width 249 height 26
click at [371, 322] on div "Building is too large for simple thermostat" at bounding box center [422, 309] width 249 height 26
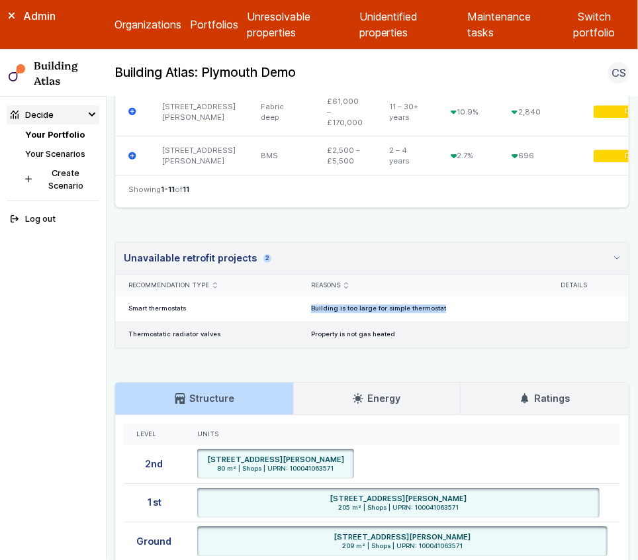
click at [388, 347] on div "Property is not gas heated" at bounding box center [422, 335] width 249 height 26
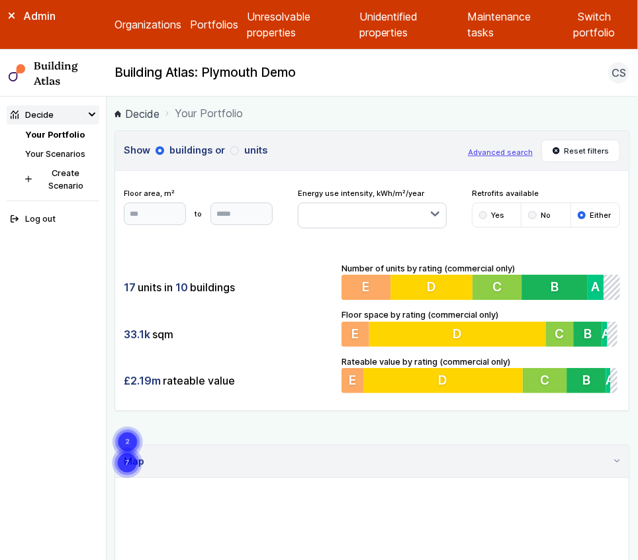
click at [107, 243] on main "Decide Your Portfolio Show buildings or units Advanced search Reset filters Flo…" at bounding box center [372, 328] width 531 height 463
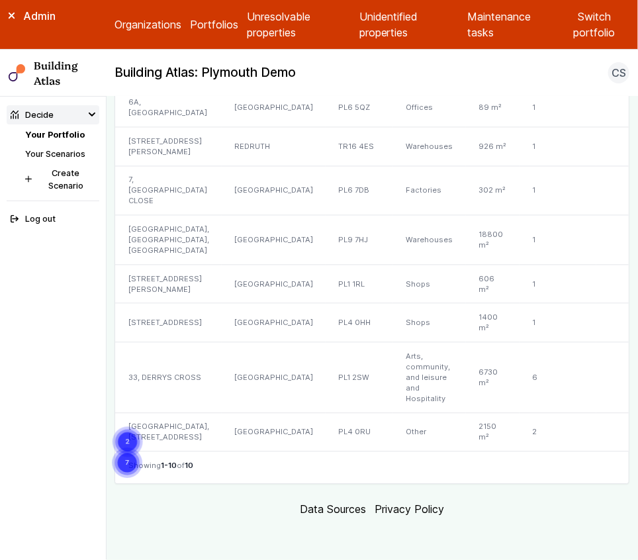
scroll to position [885, 0]
click at [230, 304] on div "[GEOGRAPHIC_DATA]" at bounding box center [274, 323] width 104 height 39
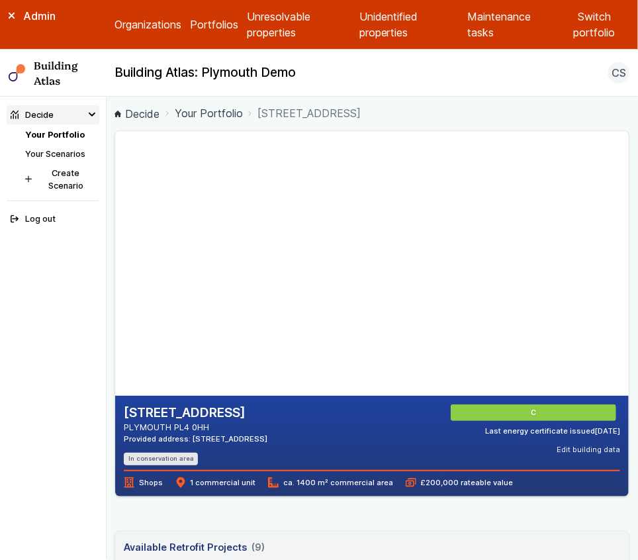
click at [191, 408] on h2 "[STREET_ADDRESS]" at bounding box center [196, 412] width 144 height 17
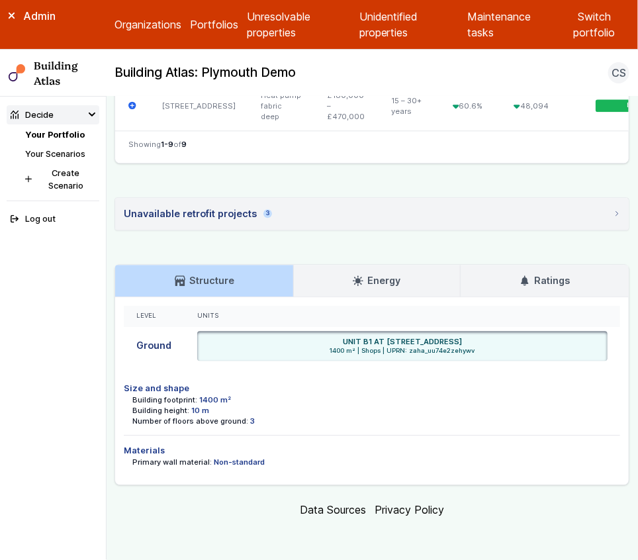
scroll to position [1003, 0]
click at [269, 230] on summary "Unavailable retrofit projects 3" at bounding box center [371, 214] width 513 height 32
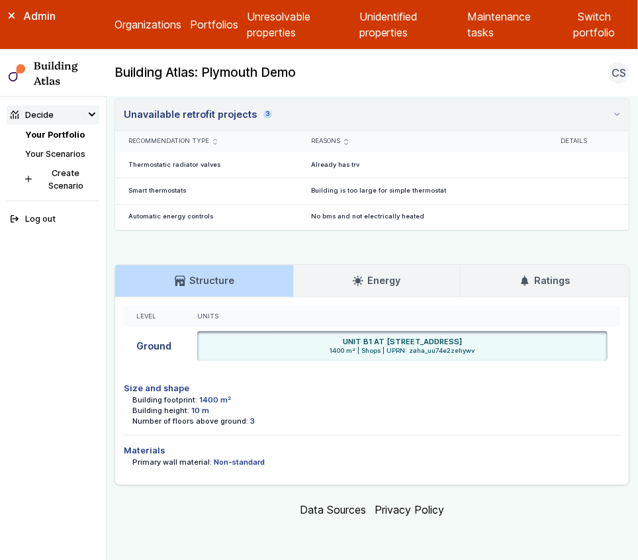
scroll to position [1072, 0]
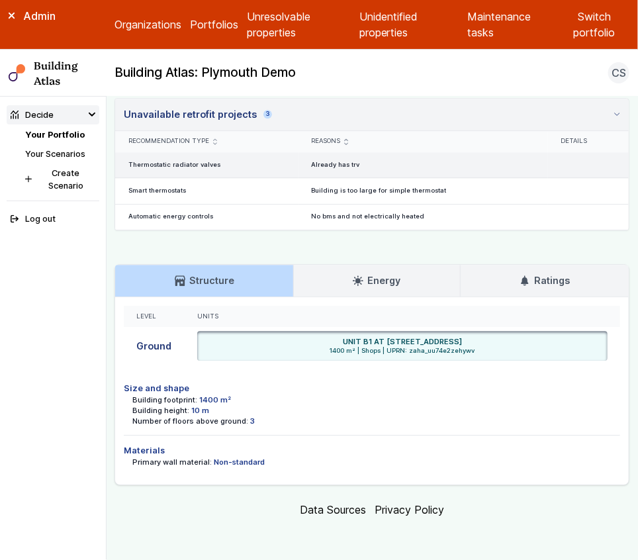
click at [331, 178] on div "Already has trv" at bounding box center [422, 165] width 249 height 26
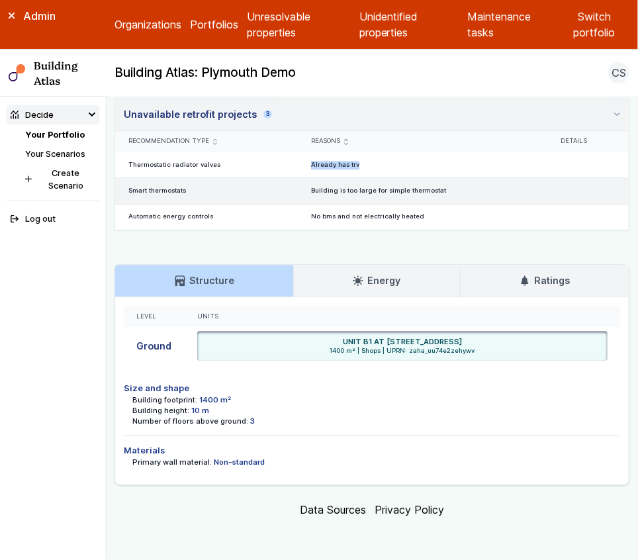
click at [319, 204] on div "Building is too large for simple thermostat" at bounding box center [422, 191] width 249 height 26
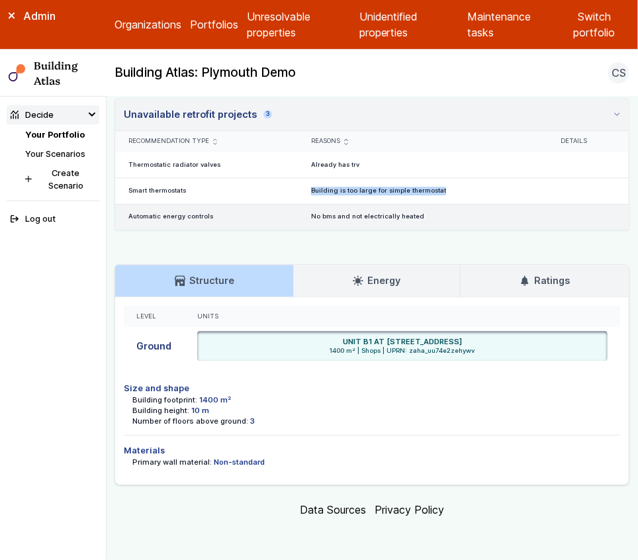
click at [349, 230] on div "No bms and not electrically heated" at bounding box center [422, 217] width 249 height 26
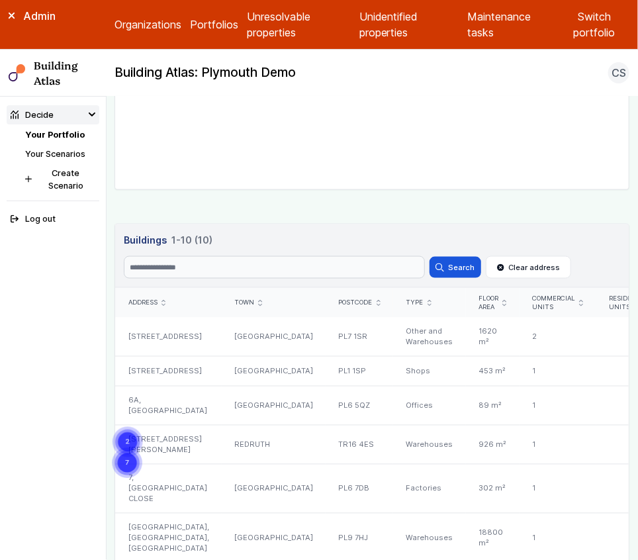
scroll to position [916, 0]
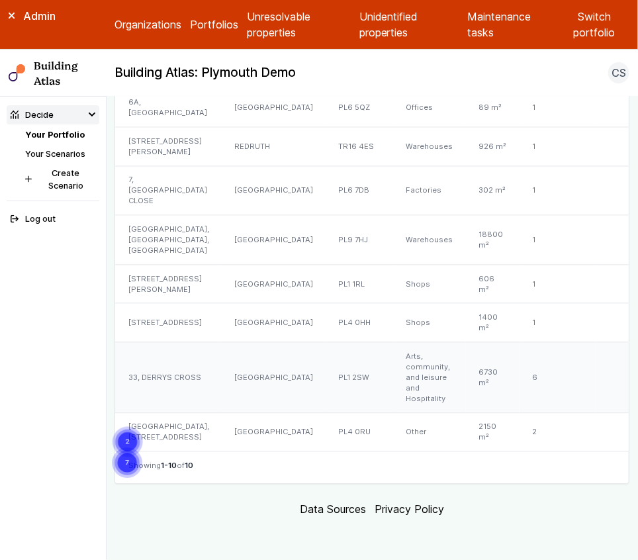
click at [255, 349] on div "[GEOGRAPHIC_DATA]" at bounding box center [274, 378] width 104 height 71
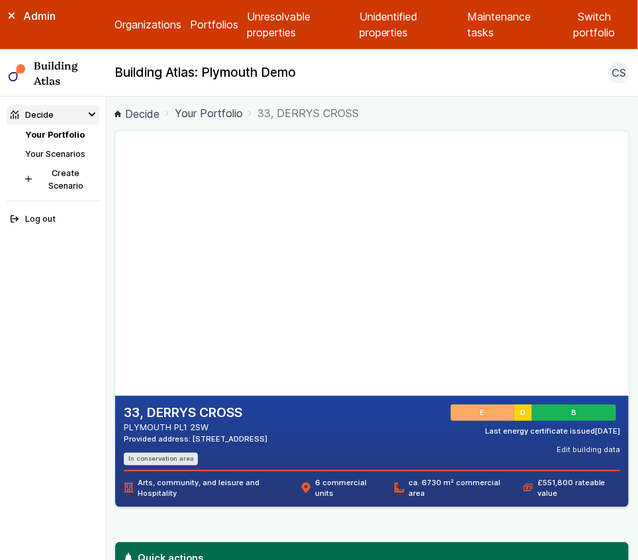
click at [187, 413] on h2 "33, DERRYS CROSS" at bounding box center [196, 412] width 144 height 17
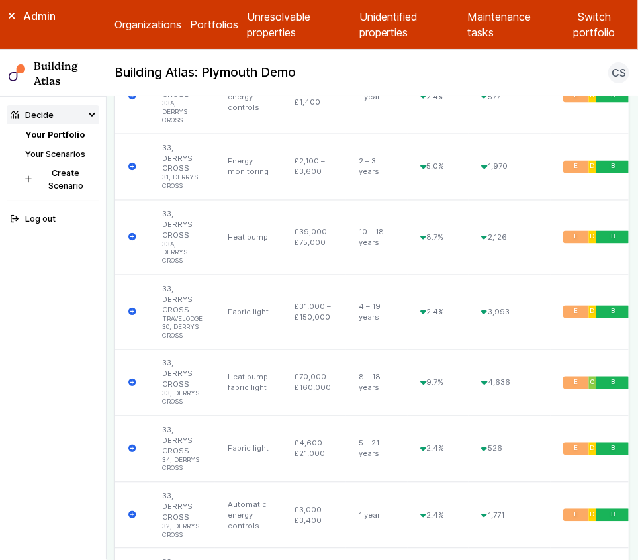
scroll to position [3493, 0]
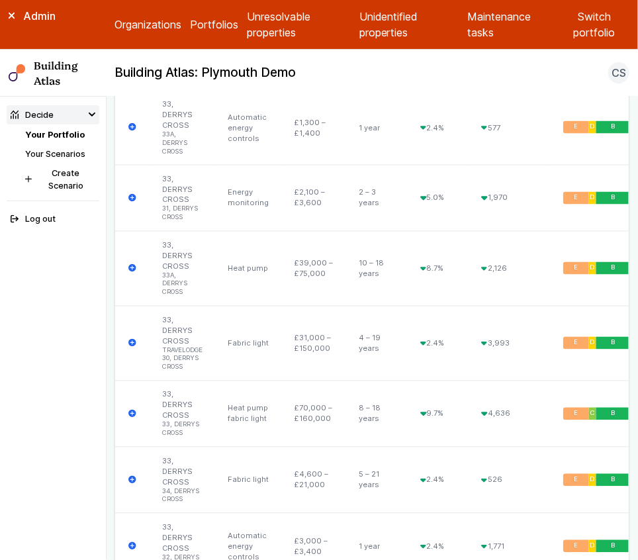
drag, startPoint x: 278, startPoint y: 138, endPoint x: 187, endPoint y: 127, distance: 92.0
drag, startPoint x: 279, startPoint y: 136, endPoint x: 217, endPoint y: 133, distance: 61.6
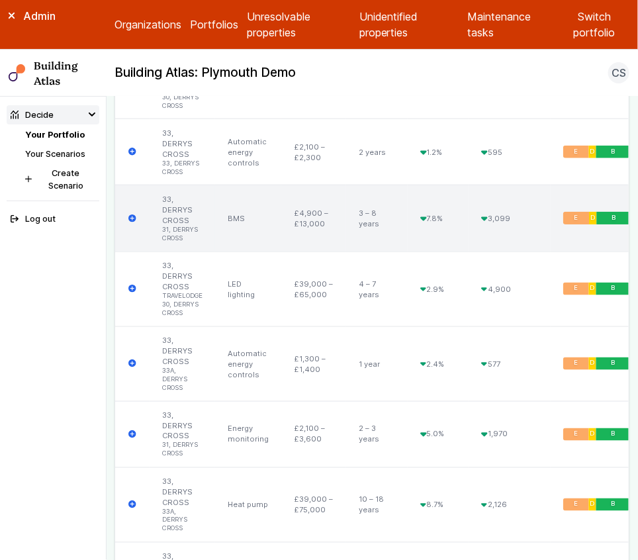
scroll to position [3299, 0]
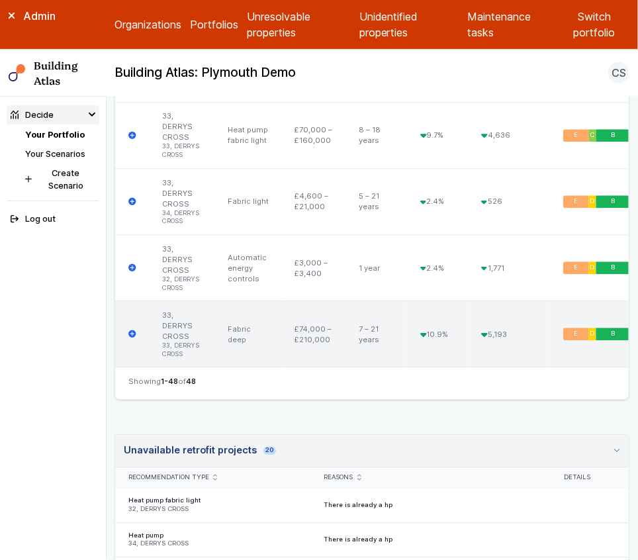
scroll to position [3792, 0]
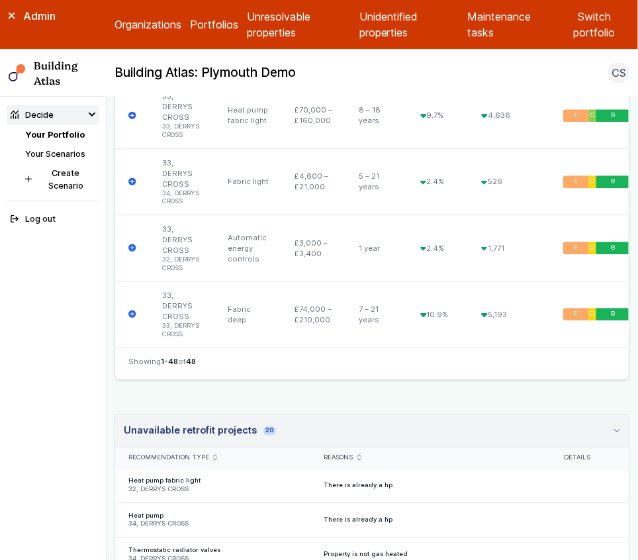
drag, startPoint x: 391, startPoint y: 336, endPoint x: 324, endPoint y: 334, distance: 66.9
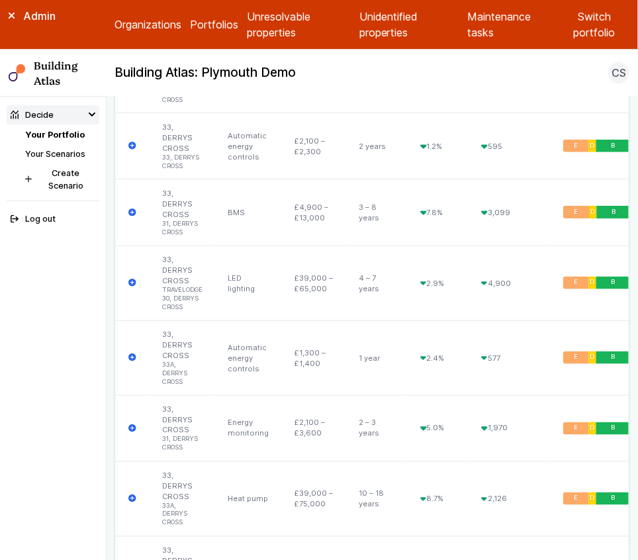
scroll to position [3272, 0]
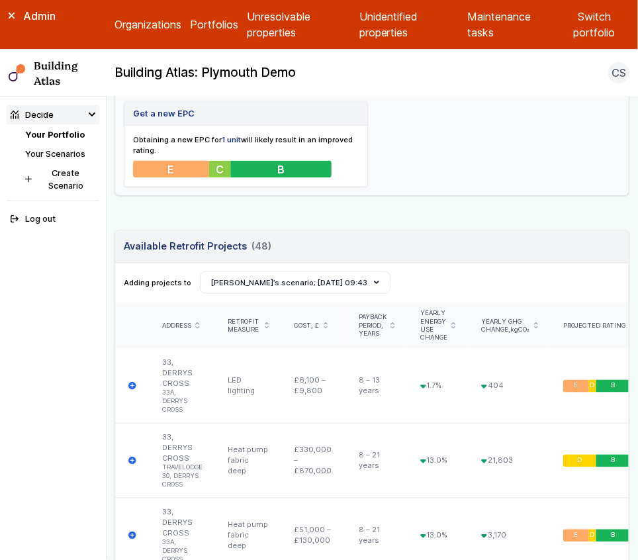
scroll to position [491, 0]
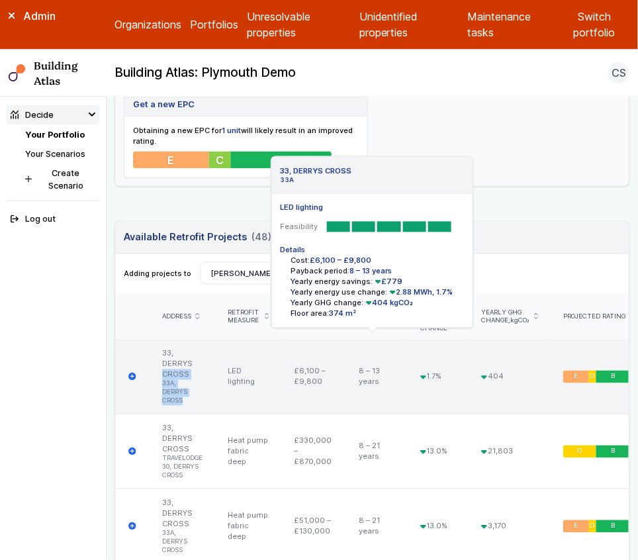
drag, startPoint x: 194, startPoint y: 378, endPoint x: 163, endPoint y: 350, distance: 41.2
click at [163, 350] on div "33, DERRYS CROSS 33A, DERRYS CROSS" at bounding box center [182, 376] width 65 height 74
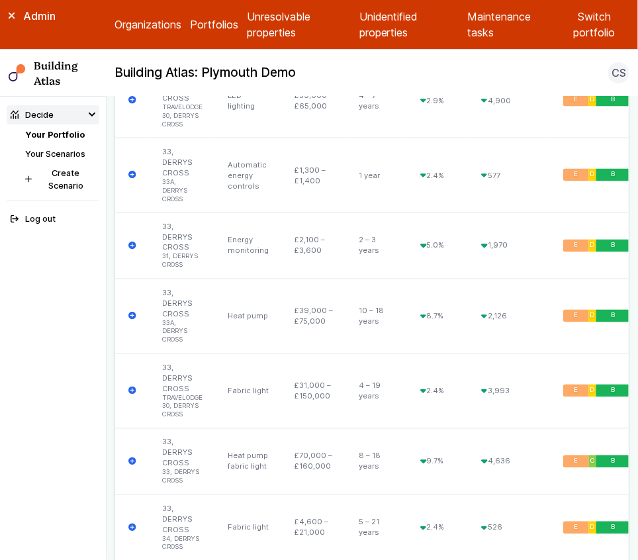
scroll to position [3469, 0]
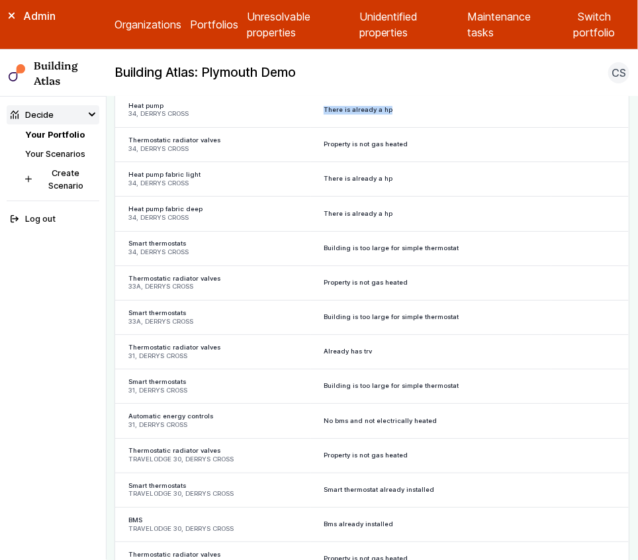
scroll to position [4193, 0]
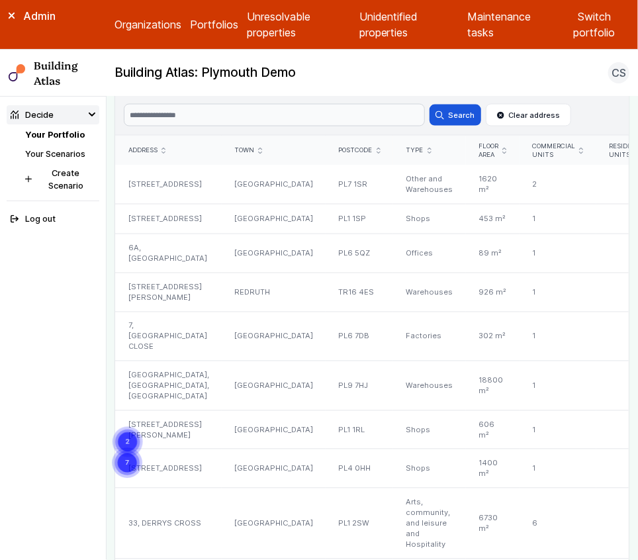
scroll to position [916, 0]
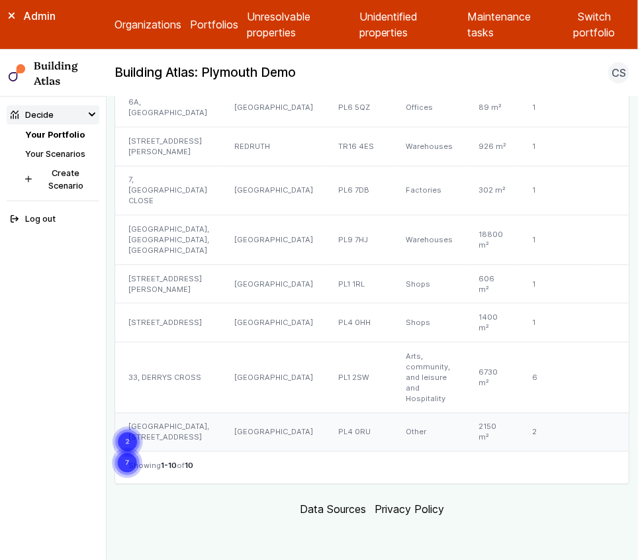
click at [326, 421] on div "PL4 0RU" at bounding box center [359, 432] width 67 height 38
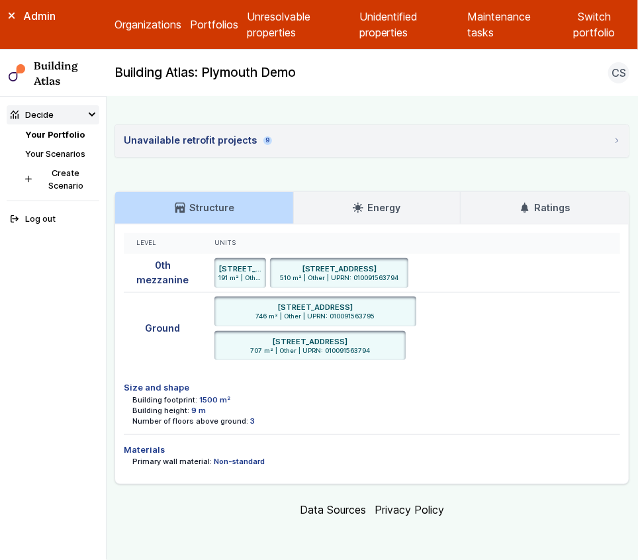
scroll to position [1991, 0]
click at [284, 157] on summary "Unavailable retrofit projects 9" at bounding box center [371, 141] width 513 height 32
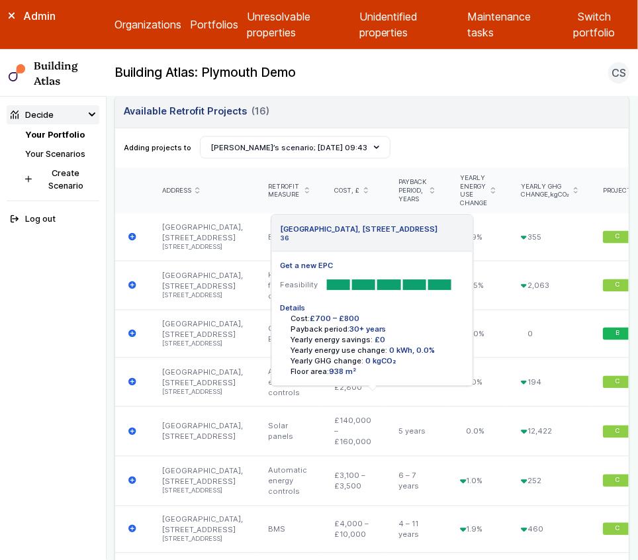
scroll to position [614, 0]
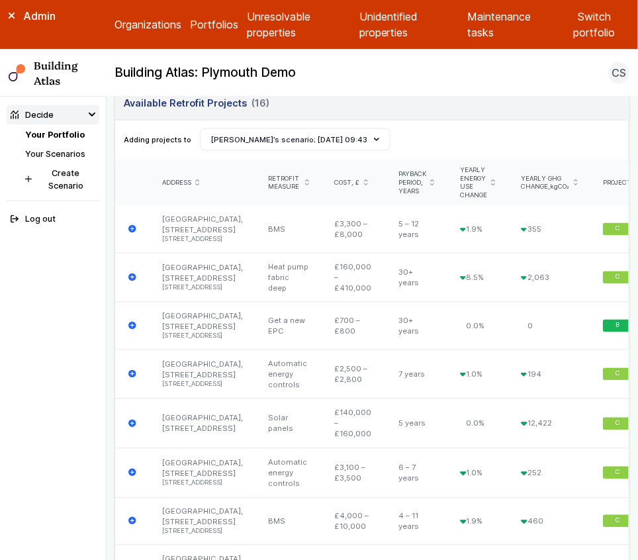
click at [305, 179] on icon "submit" at bounding box center [307, 182] width 4 height 7
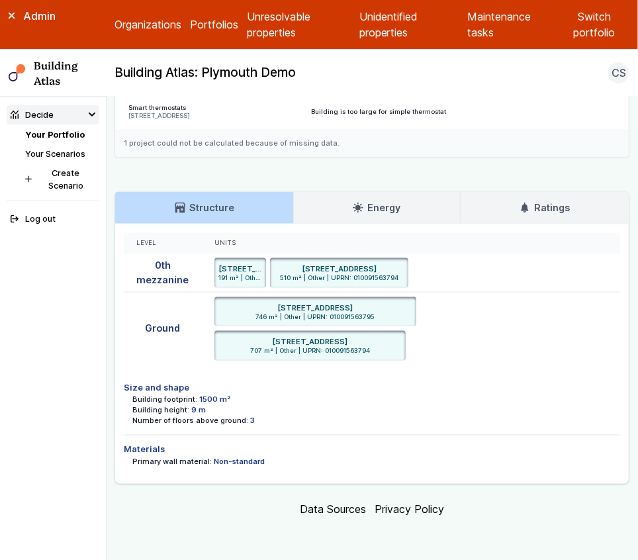
scroll to position [2340, 0]
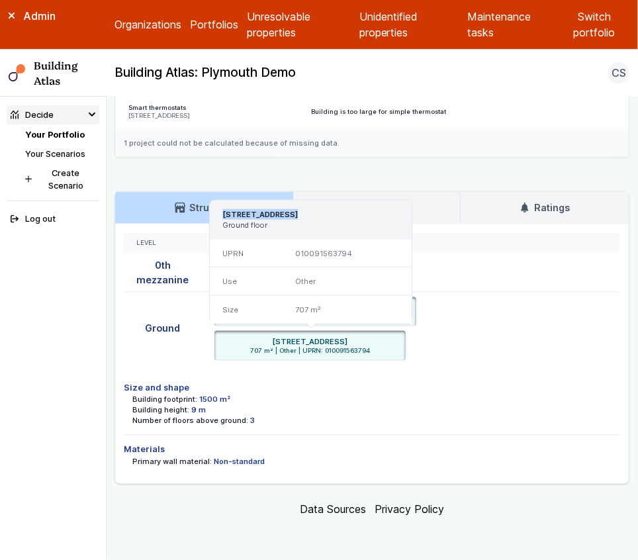
drag, startPoint x: 295, startPoint y: 332, endPoint x: 208, endPoint y: 330, distance: 87.4
click at [210, 240] on div "[STREET_ADDRESS][GEOGRAPHIC_DATA]" at bounding box center [311, 219] width 202 height 39
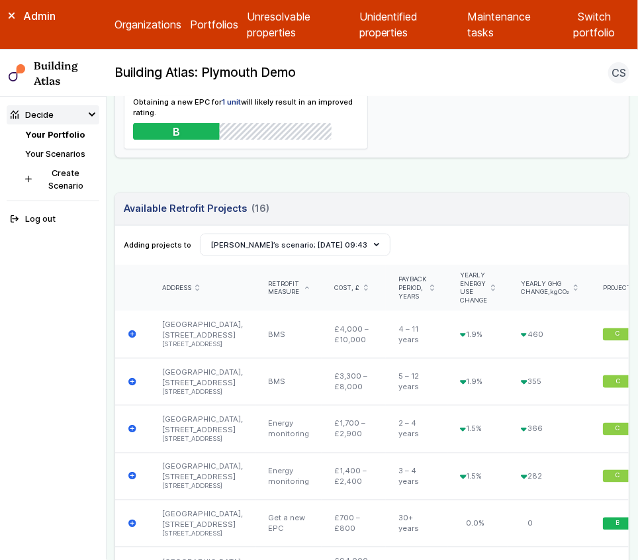
scroll to position [0, 0]
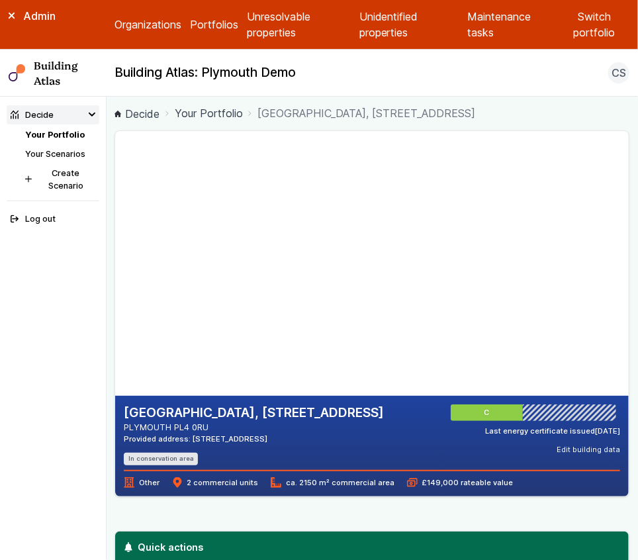
click at [264, 408] on h2 "[GEOGRAPHIC_DATA], [STREET_ADDRESS]" at bounding box center [254, 412] width 260 height 17
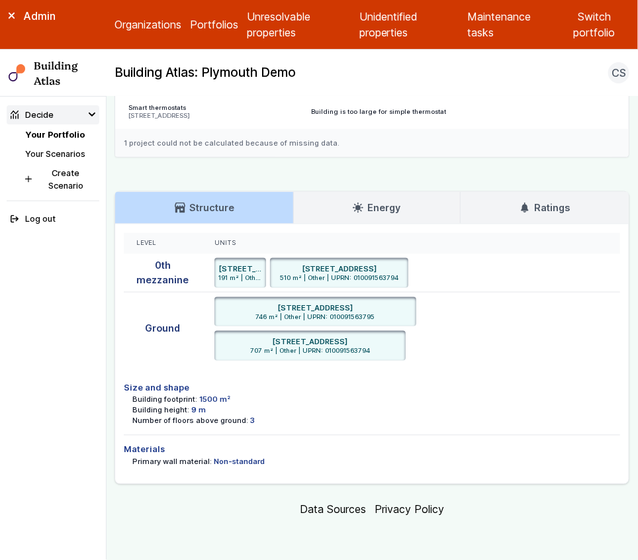
scroll to position [2138, 0]
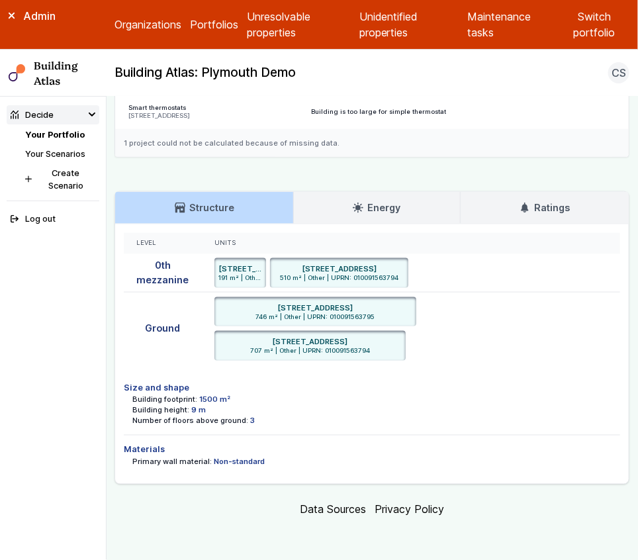
click at [111, 297] on main "Decide Your Portfolio [GEOGRAPHIC_DATA], [STREET_ADDRESS] [GEOGRAPHIC_DATA], [S…" at bounding box center [372, 328] width 531 height 463
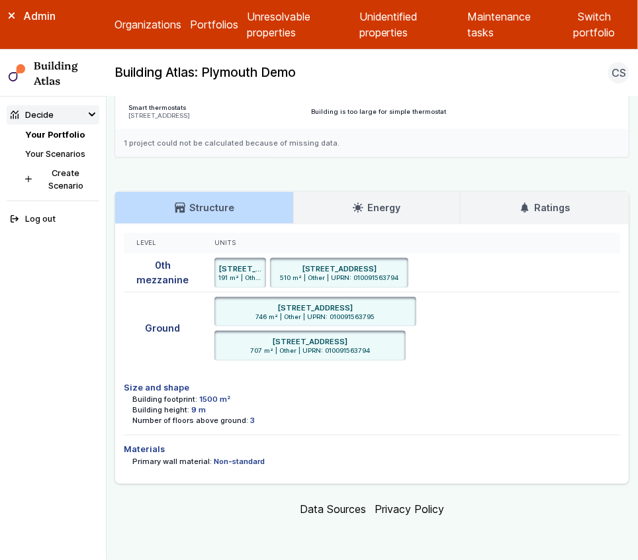
click at [67, 153] on link "Your Scenarios" at bounding box center [55, 154] width 60 height 10
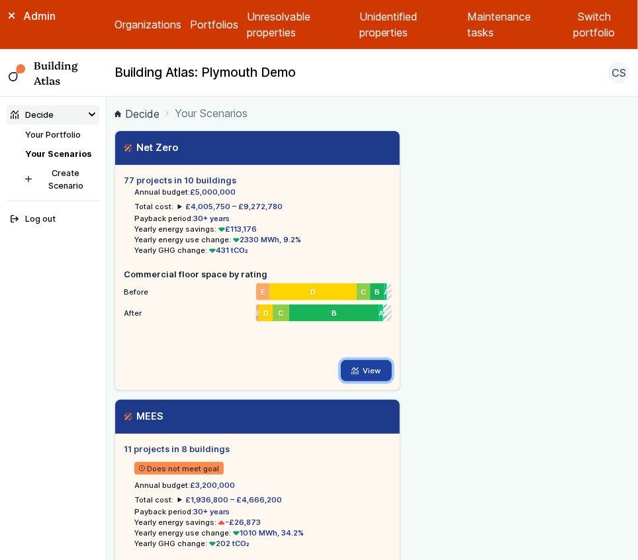
click at [364, 369] on link "View" at bounding box center [366, 370] width 51 height 21
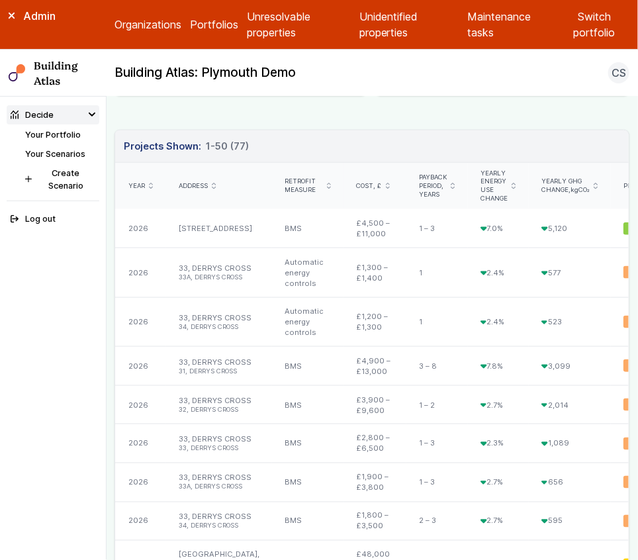
scroll to position [393, 0]
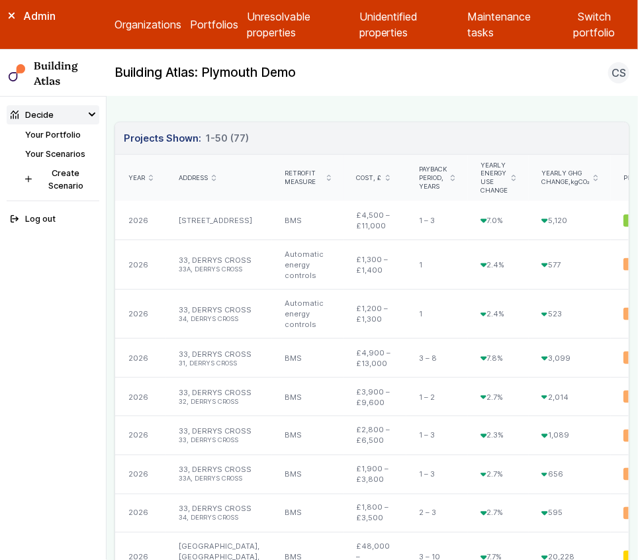
click at [213, 177] on icon "submit" at bounding box center [214, 178] width 4 height 7
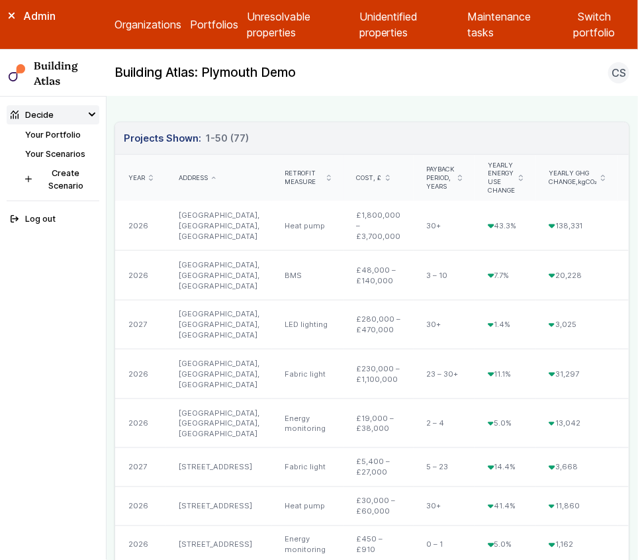
click at [213, 177] on icon "submit" at bounding box center [214, 178] width 4 height 3
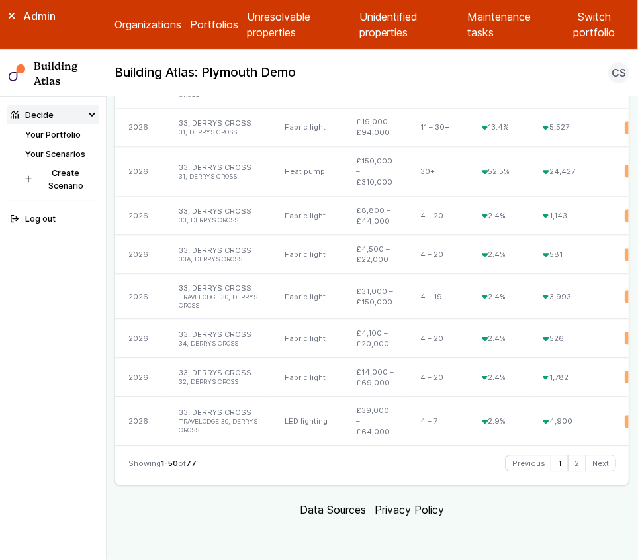
scroll to position [3628, 0]
click at [578, 471] on link "2" at bounding box center [576, 463] width 17 height 16
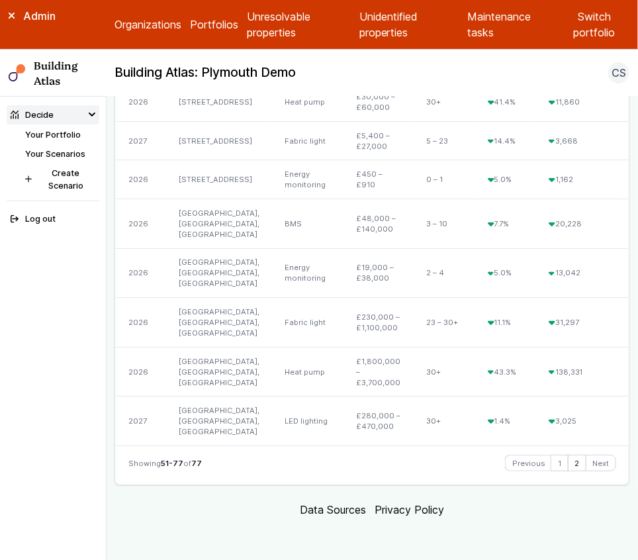
scroll to position [1673, 0]
click at [59, 131] on link "Your Portfolio" at bounding box center [53, 135] width 56 height 10
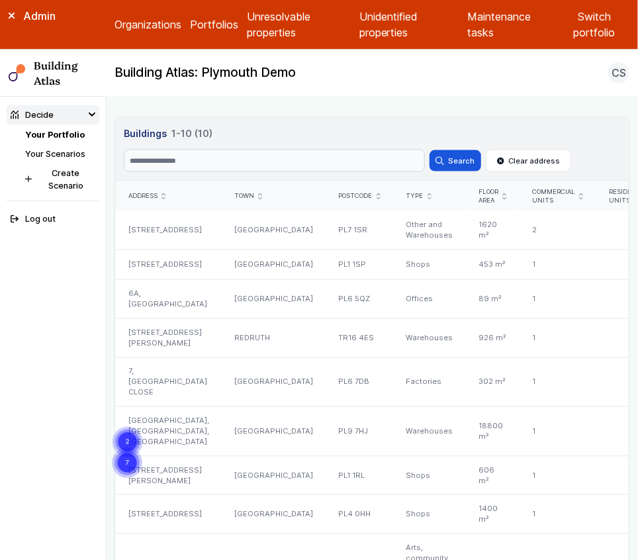
scroll to position [916, 0]
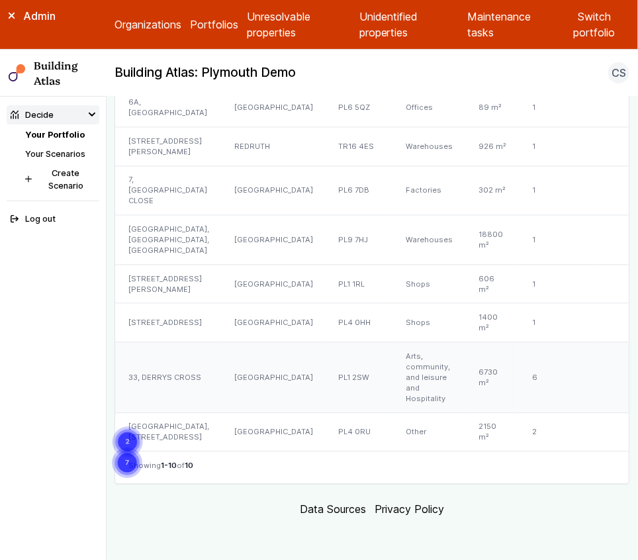
click at [178, 354] on div "33, DERRYS CROSS" at bounding box center [168, 378] width 106 height 71
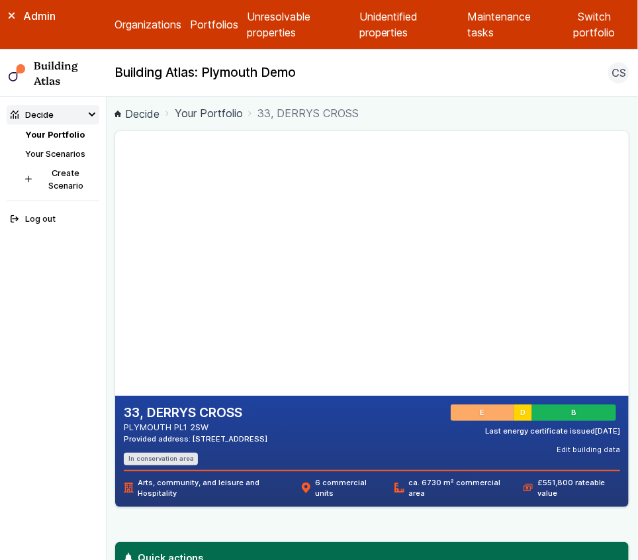
click at [110, 369] on main "Decide Your Portfolio 33, DERRYS CROSS 33, DERRYS CROSS PLYMOUTH PL1 2SW Provid…" at bounding box center [372, 328] width 531 height 463
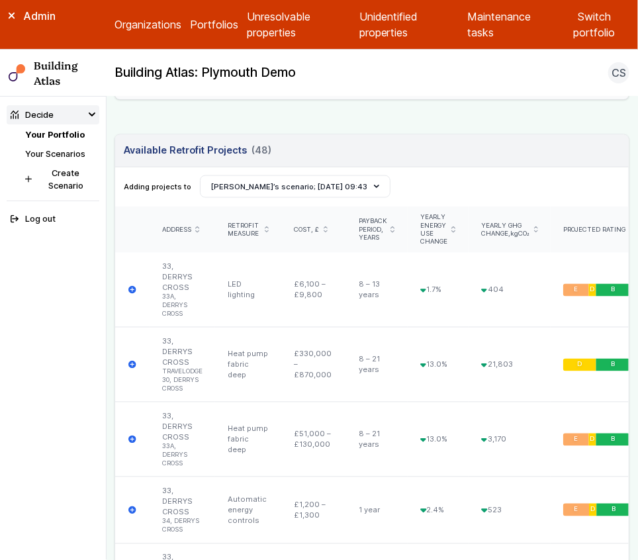
scroll to position [545, 0]
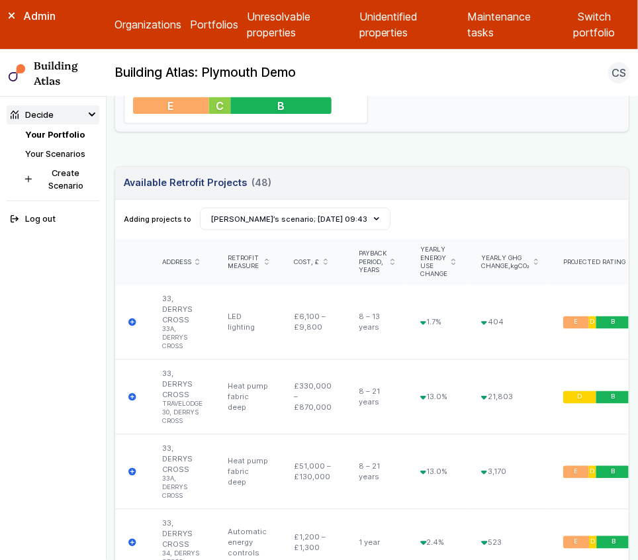
click at [196, 259] on icon "submit" at bounding box center [197, 261] width 3 height 5
click at [198, 261] on icon "submit" at bounding box center [197, 262] width 4 height 3
click at [268, 260] on icon "submit" at bounding box center [267, 262] width 4 height 7
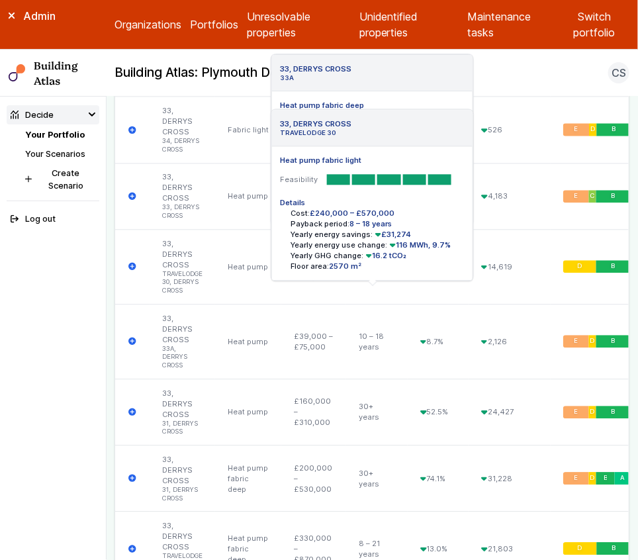
scroll to position [2431, 0]
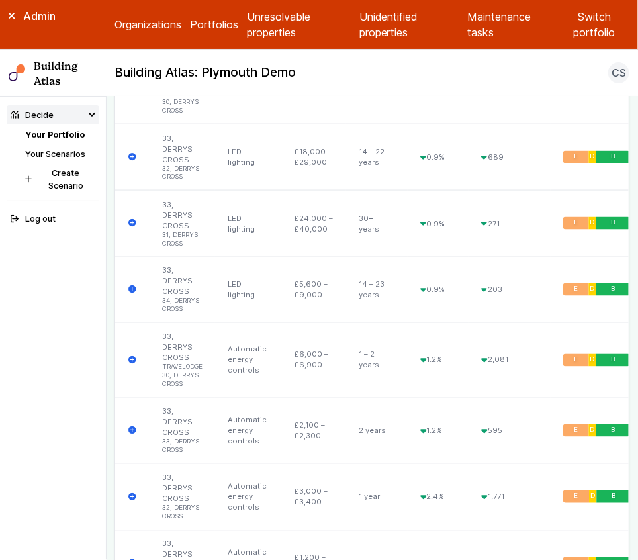
scroll to position [3430, 0]
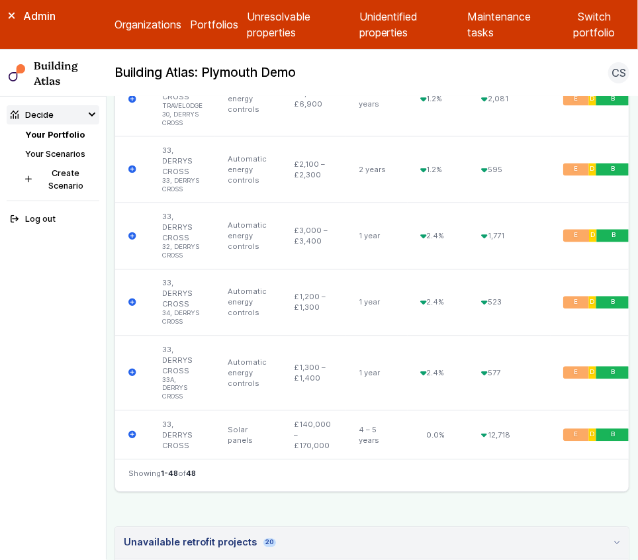
scroll to position [3688, 0]
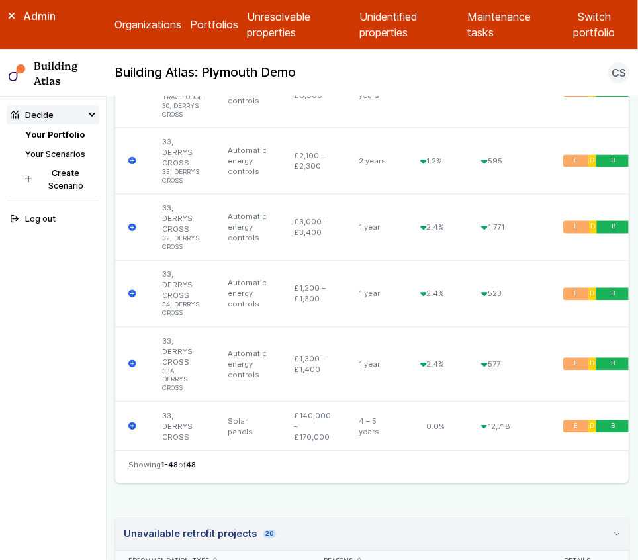
copy div "Already has trv"
click at [65, 151] on link "Your Scenarios" at bounding box center [55, 154] width 60 height 10
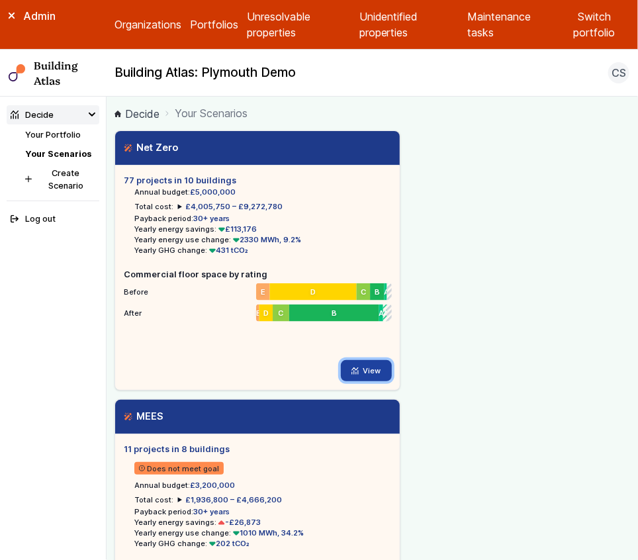
click at [364, 367] on link "View" at bounding box center [366, 370] width 51 height 21
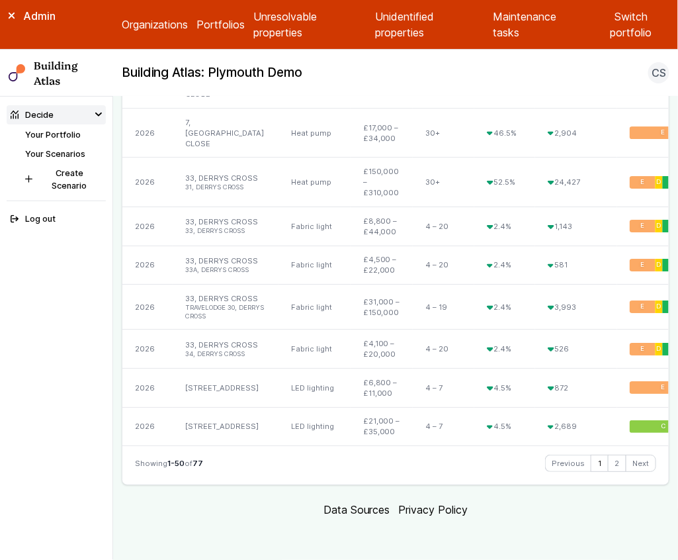
scroll to position [2869, 0]
click at [620, 466] on link "2" at bounding box center [617, 463] width 17 height 16
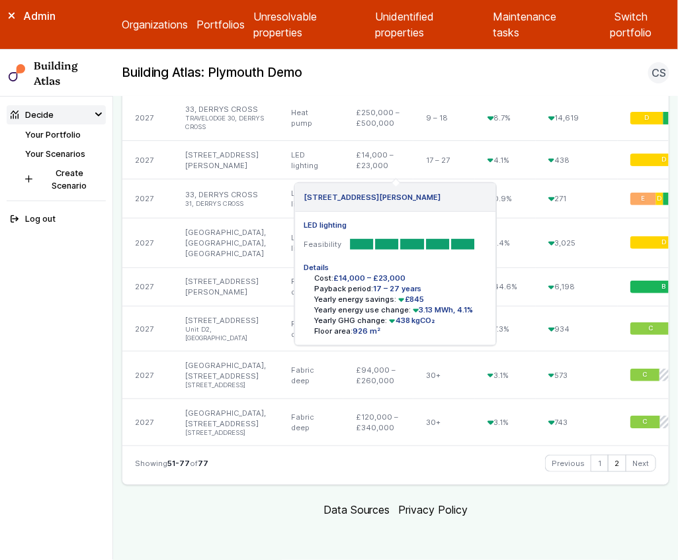
scroll to position [1592, 0]
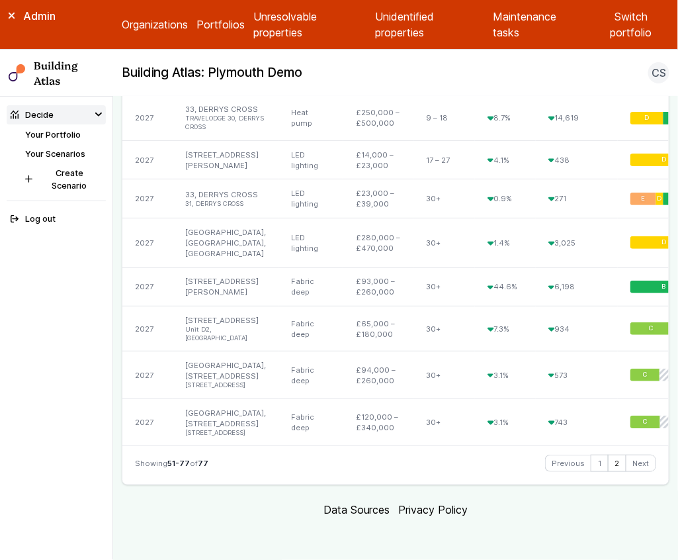
click at [65, 151] on link "Your Scenarios" at bounding box center [55, 154] width 60 height 10
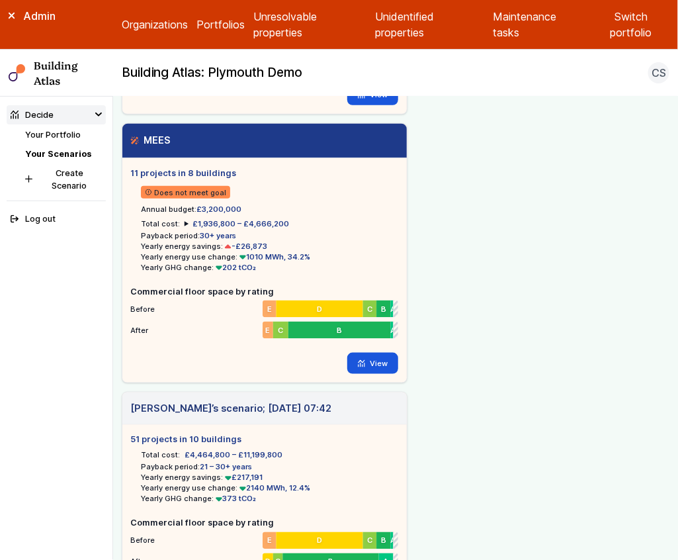
scroll to position [292, 0]
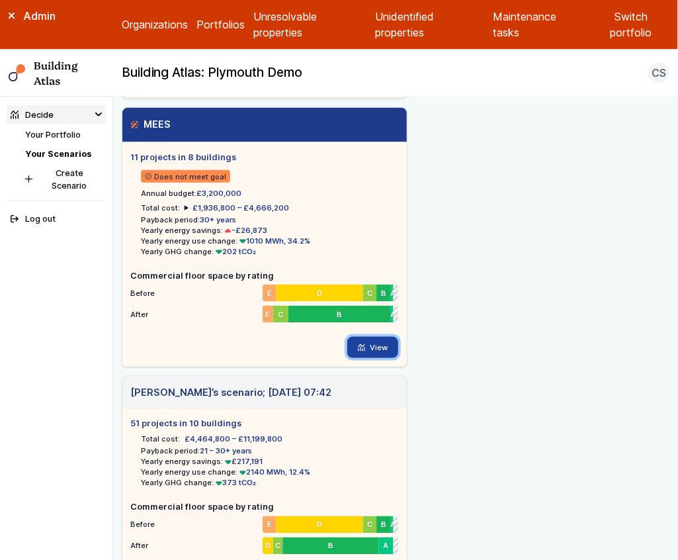
click at [365, 345] on icon at bounding box center [361, 347] width 7 height 7
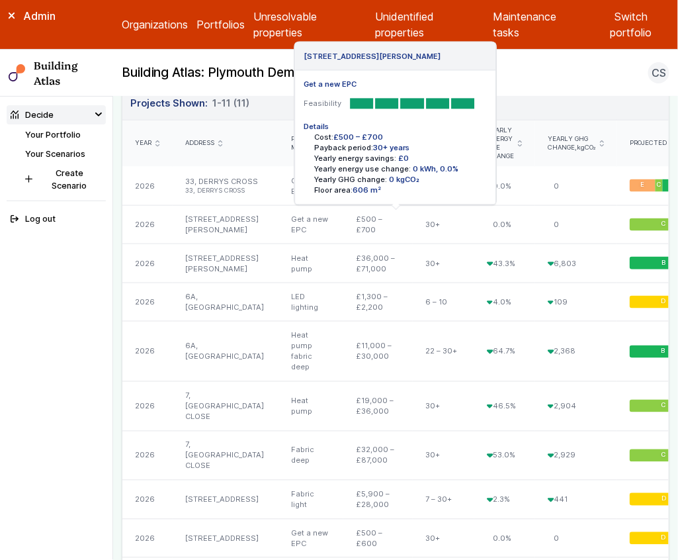
scroll to position [434, 0]
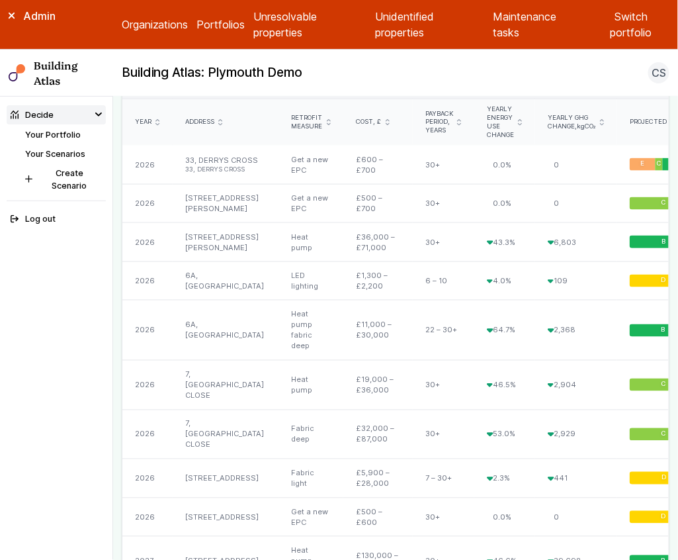
click at [116, 190] on main "Decide Your Scenarios MEES MEES Loading 11 projects in 8 buildings Does not mee…" at bounding box center [395, 328] width 565 height 463
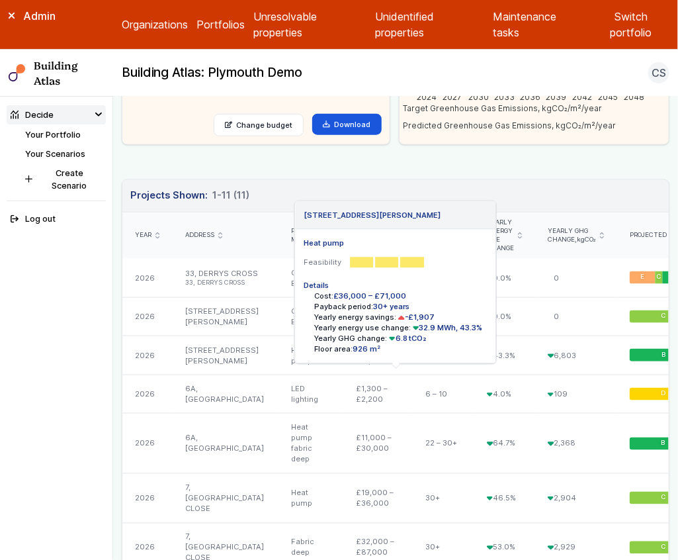
scroll to position [302, 0]
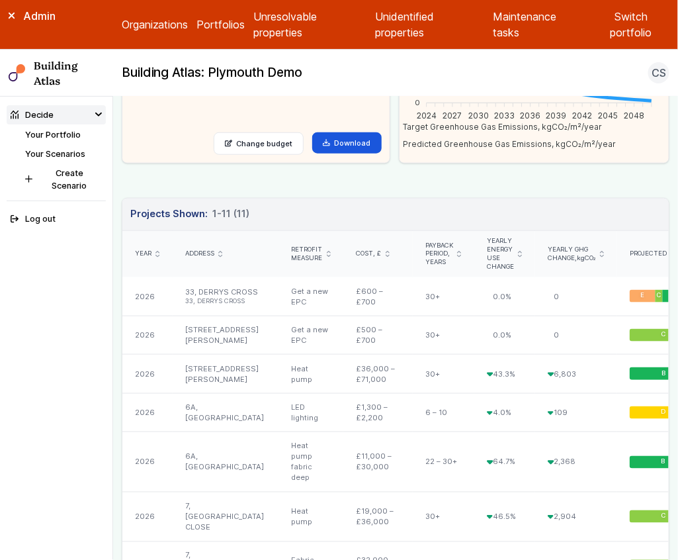
click at [117, 182] on main "Decide Your Scenarios MEES MEES Loading 11 projects in 8 buildings Does not mee…" at bounding box center [395, 328] width 565 height 463
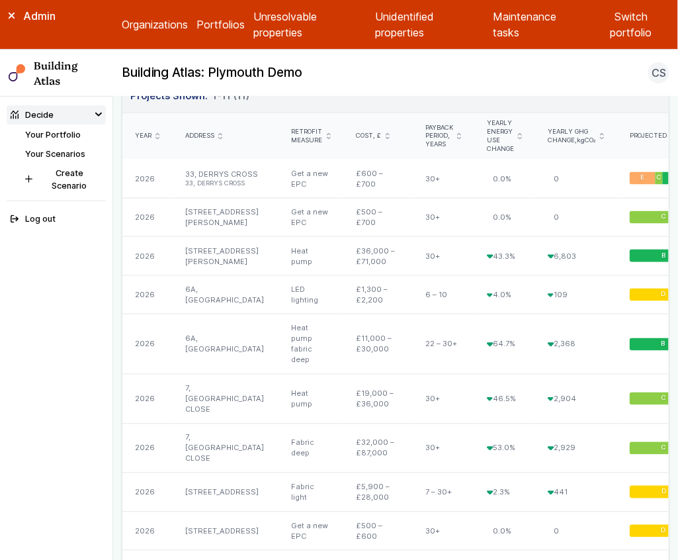
scroll to position [423, 0]
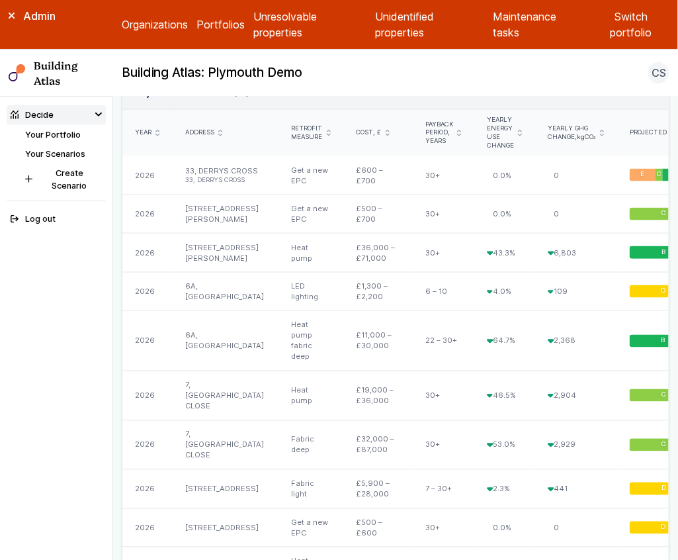
click at [113, 197] on main "Decide Your Scenarios MEES MEES Loading 11 projects in 8 buildings Does not mee…" at bounding box center [395, 328] width 565 height 463
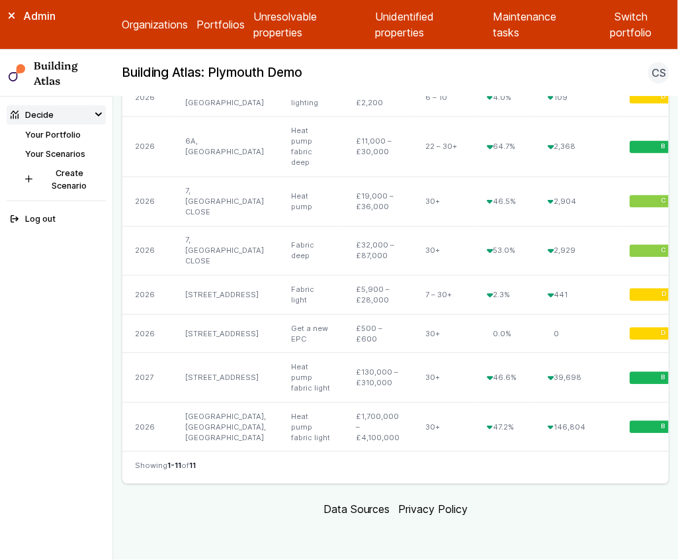
scroll to position [0, 0]
